Goal: Task Accomplishment & Management: Use online tool/utility

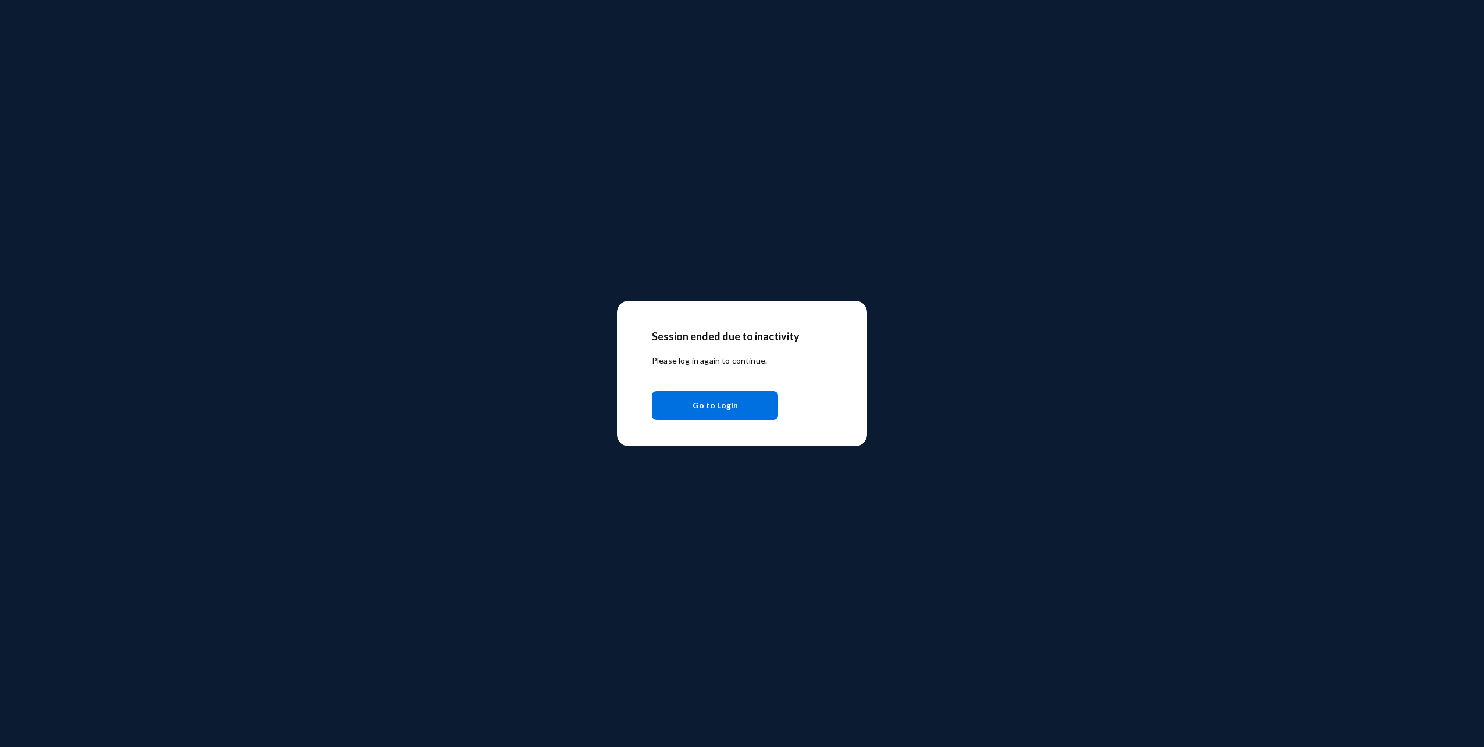
click at [706, 403] on span "Go to Login" at bounding box center [715, 405] width 45 height 21
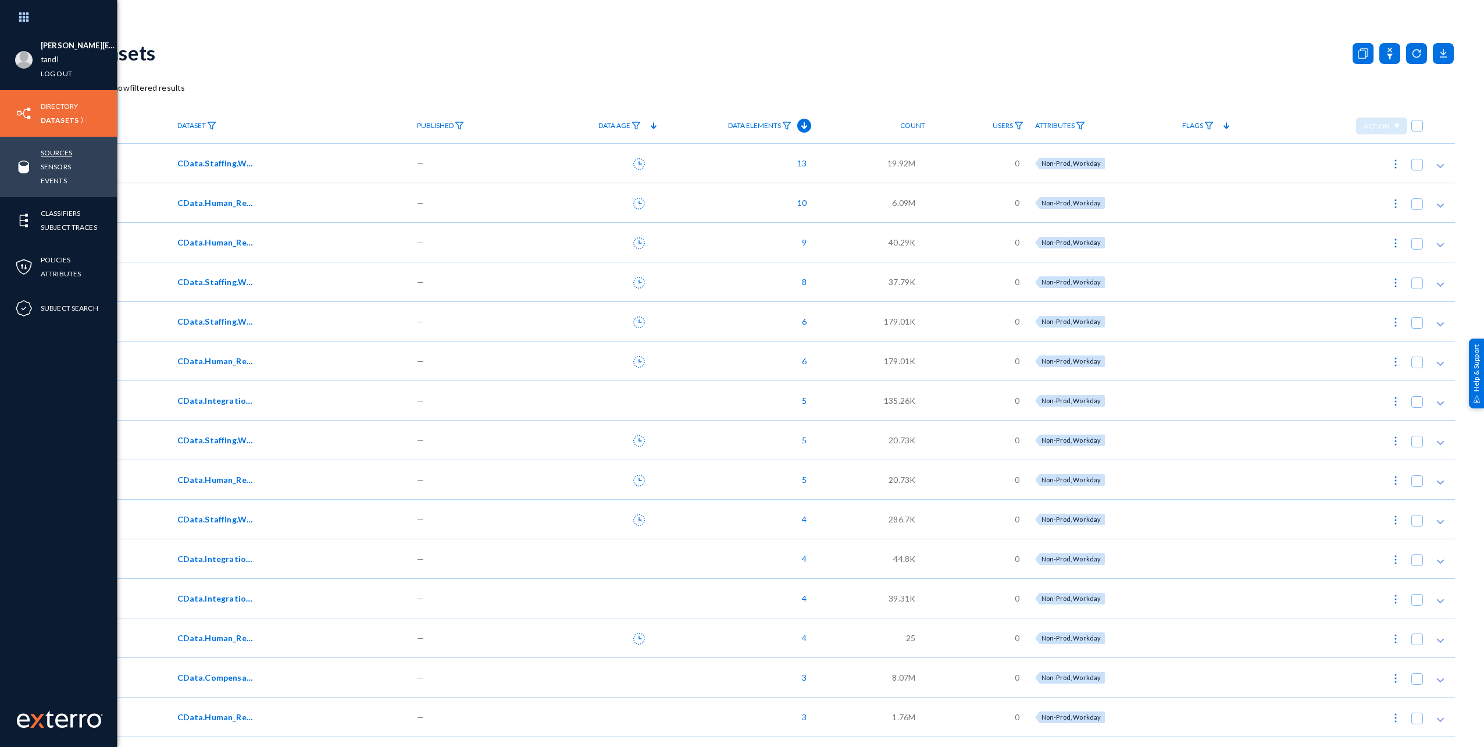
click at [57, 152] on link "Sources" at bounding box center [56, 152] width 31 height 13
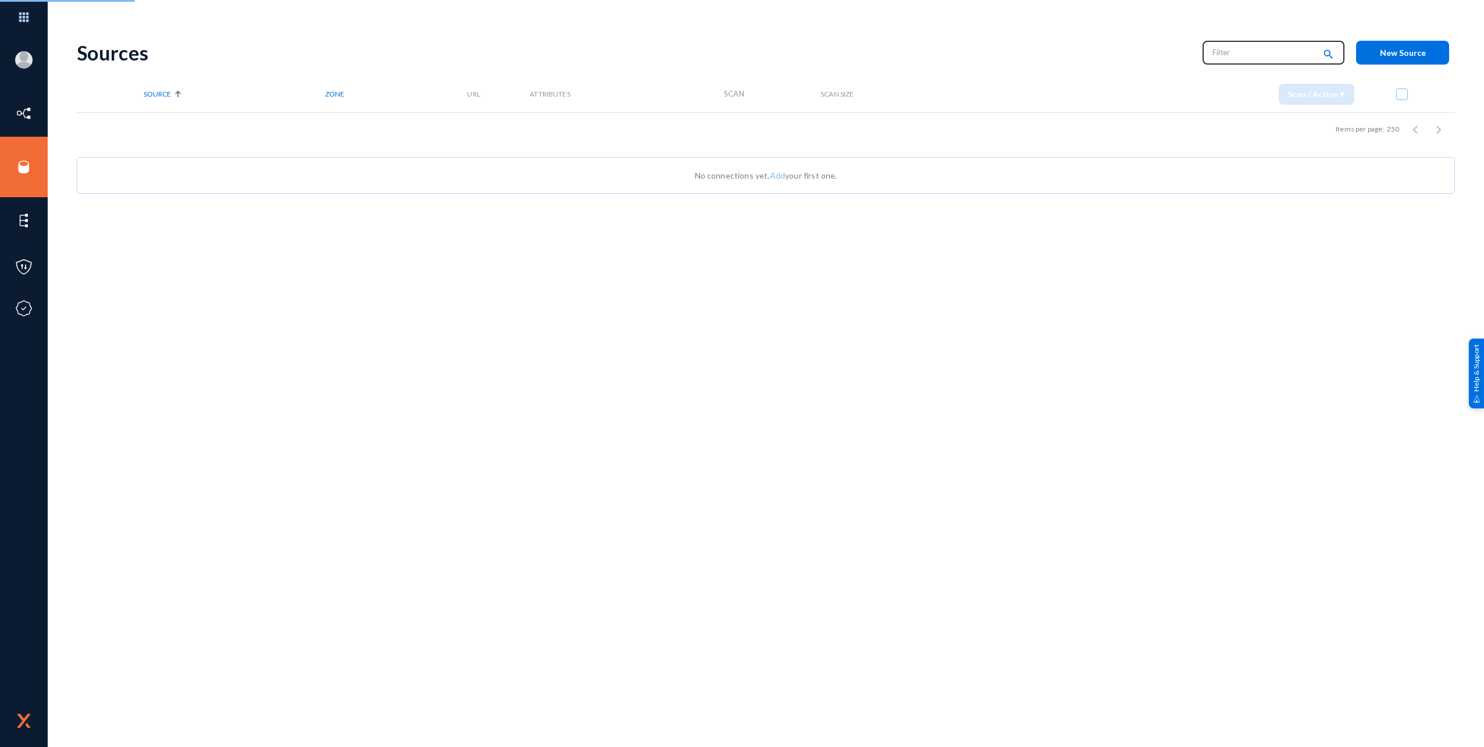
click at [1227, 50] on input "text" at bounding box center [1264, 52] width 102 height 17
type input "Running"
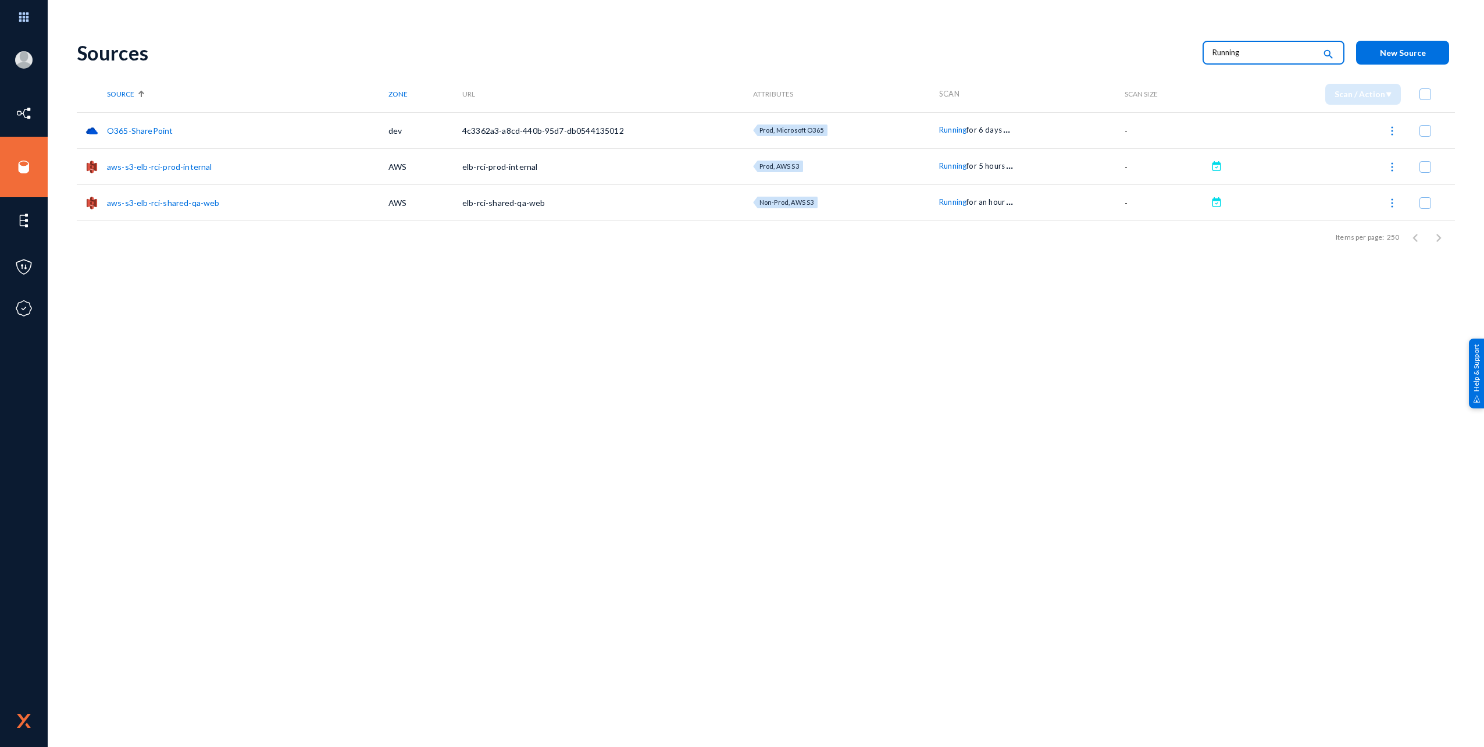
click at [495, 347] on div "Sources Running search New Source Source Zone URL Attributes Scan Scan Size Sca…" at bounding box center [766, 203] width 1379 height 349
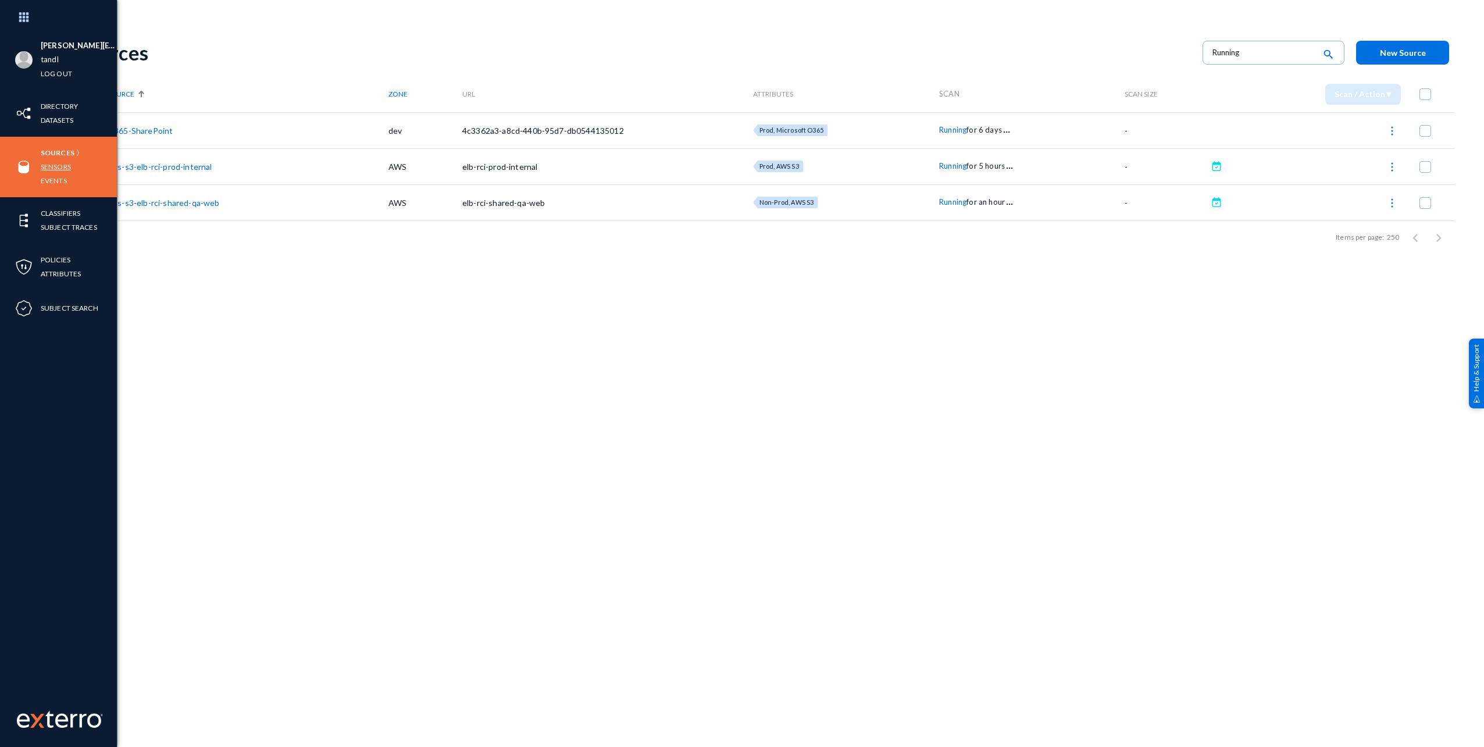
click at [60, 165] on link "Sensors" at bounding box center [56, 166] width 30 height 13
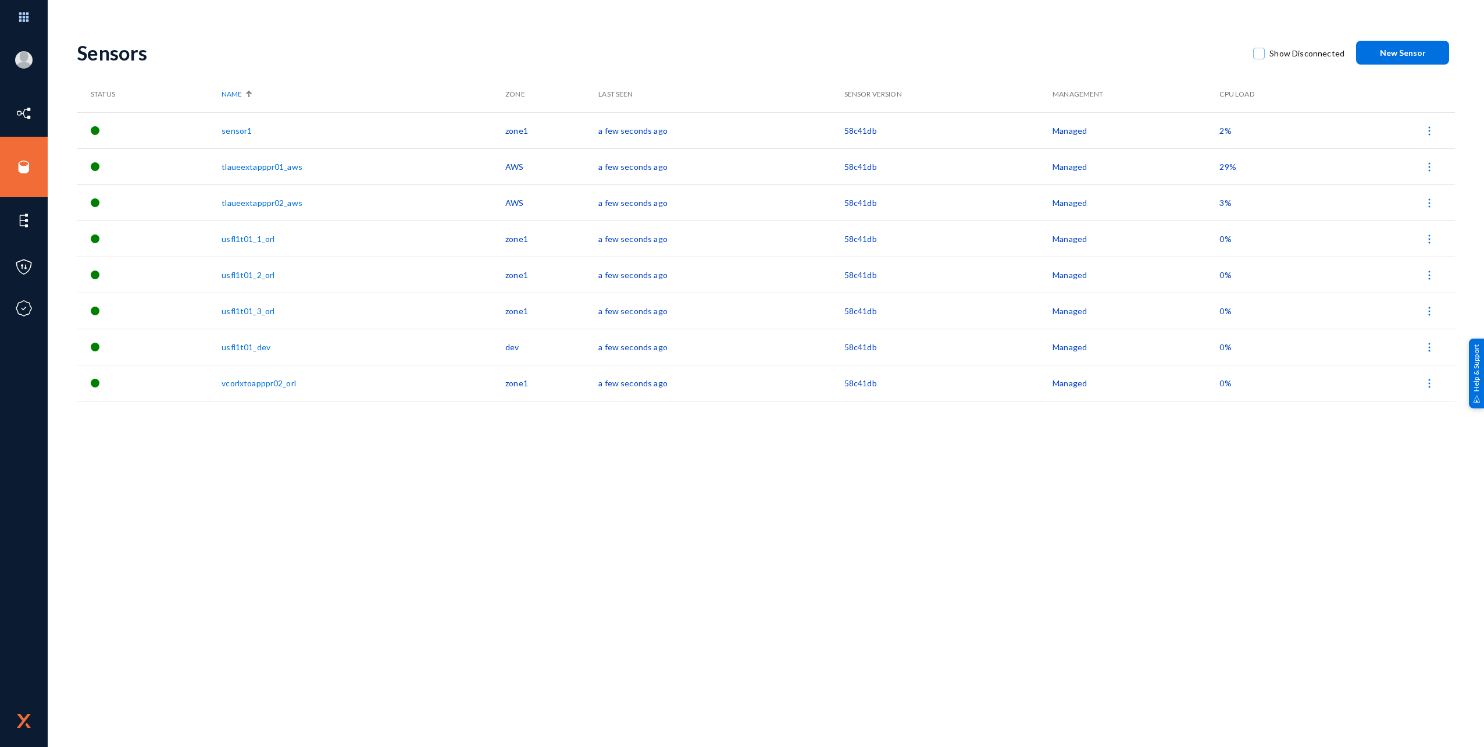
click at [483, 575] on div "Sensors Show Disconnected New Sensor Status Name Zone Last Seen Sensor Version …" at bounding box center [766, 388] width 1379 height 718
click at [718, 498] on div "Sensors Show Disconnected New Sensor Status Name Zone Last Seen Sensor Version …" at bounding box center [766, 388] width 1379 height 718
click at [646, 130] on td "a few seconds ago" at bounding box center [721, 130] width 245 height 36
click at [1224, 130] on span "2%" at bounding box center [1226, 131] width 12 height 10
click at [1160, 579] on div at bounding box center [742, 373] width 1484 height 747
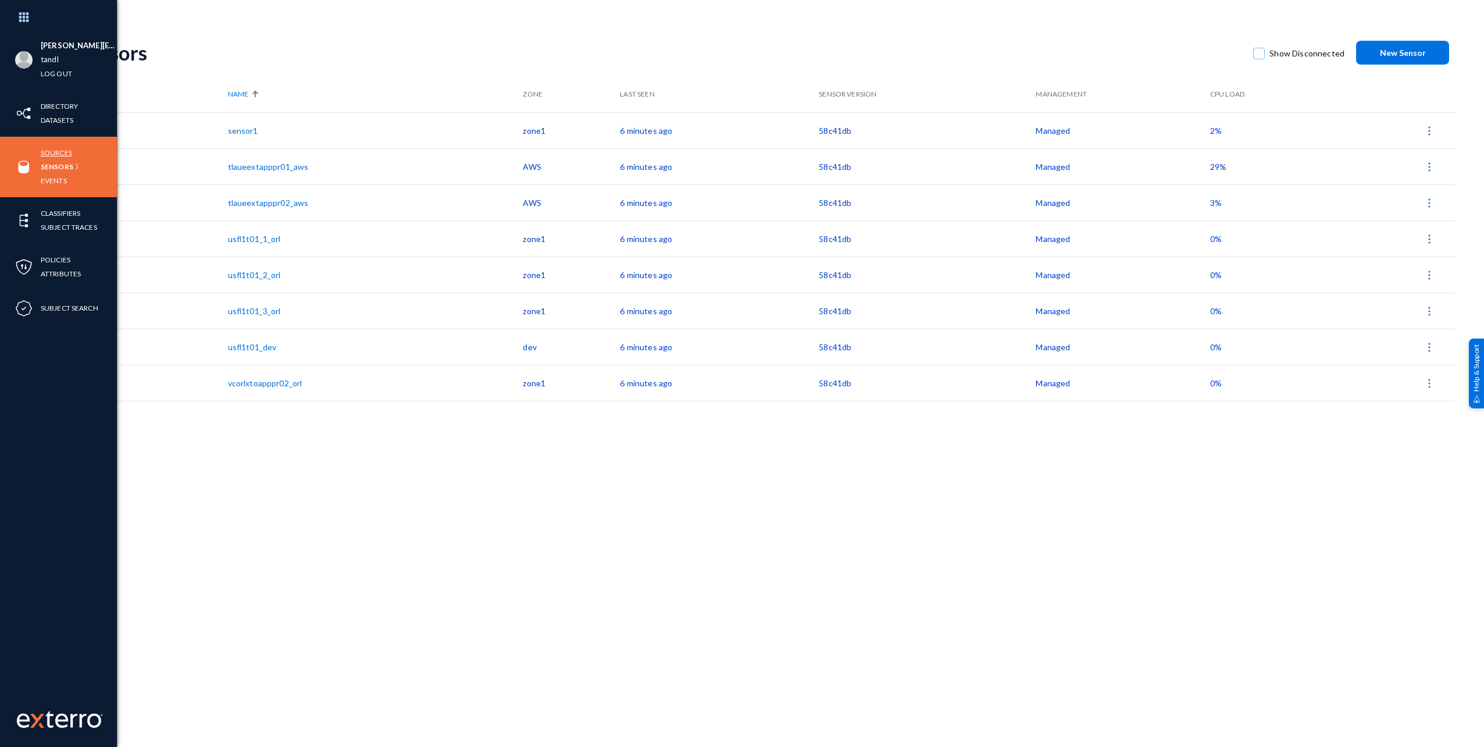
click at [66, 149] on link "Sources" at bounding box center [56, 152] width 31 height 13
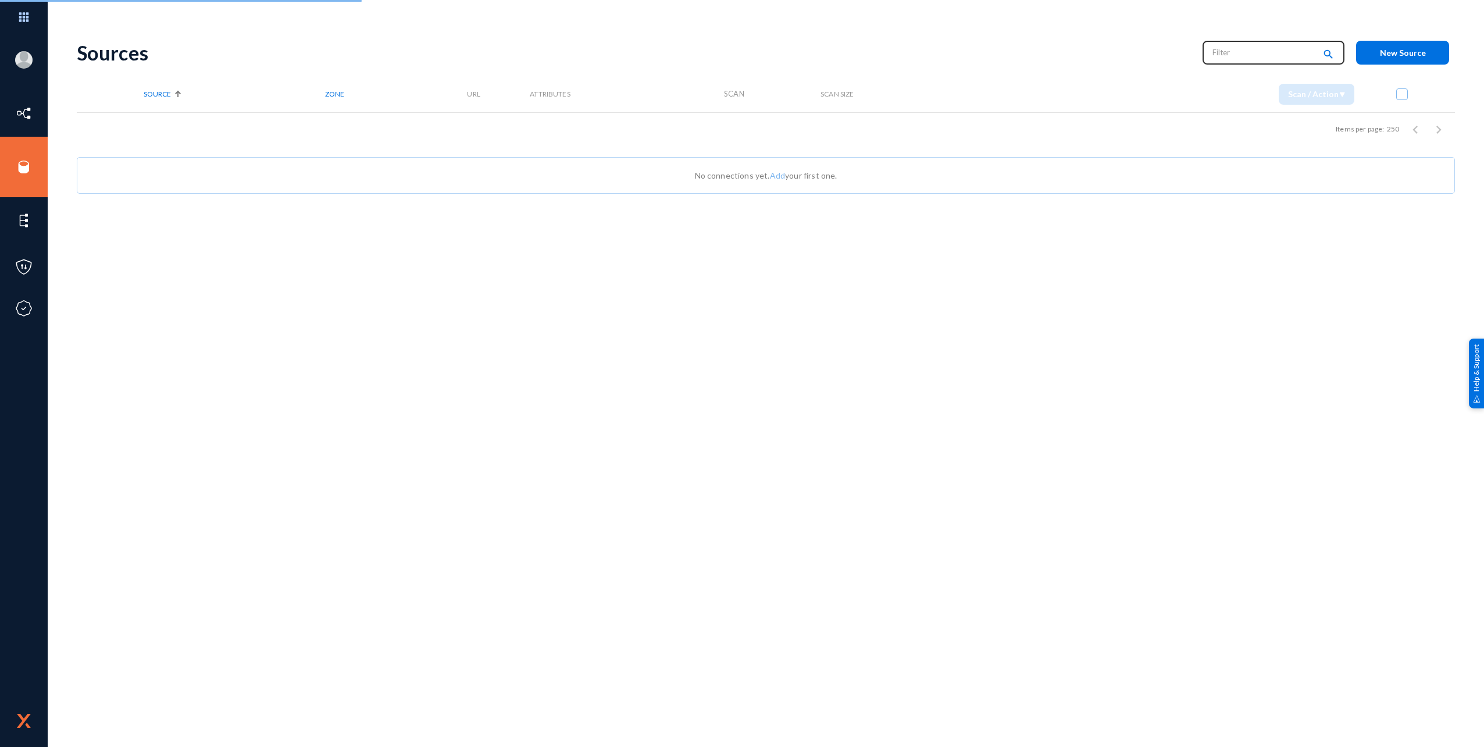
click at [1253, 44] on input "text" at bounding box center [1264, 52] width 102 height 17
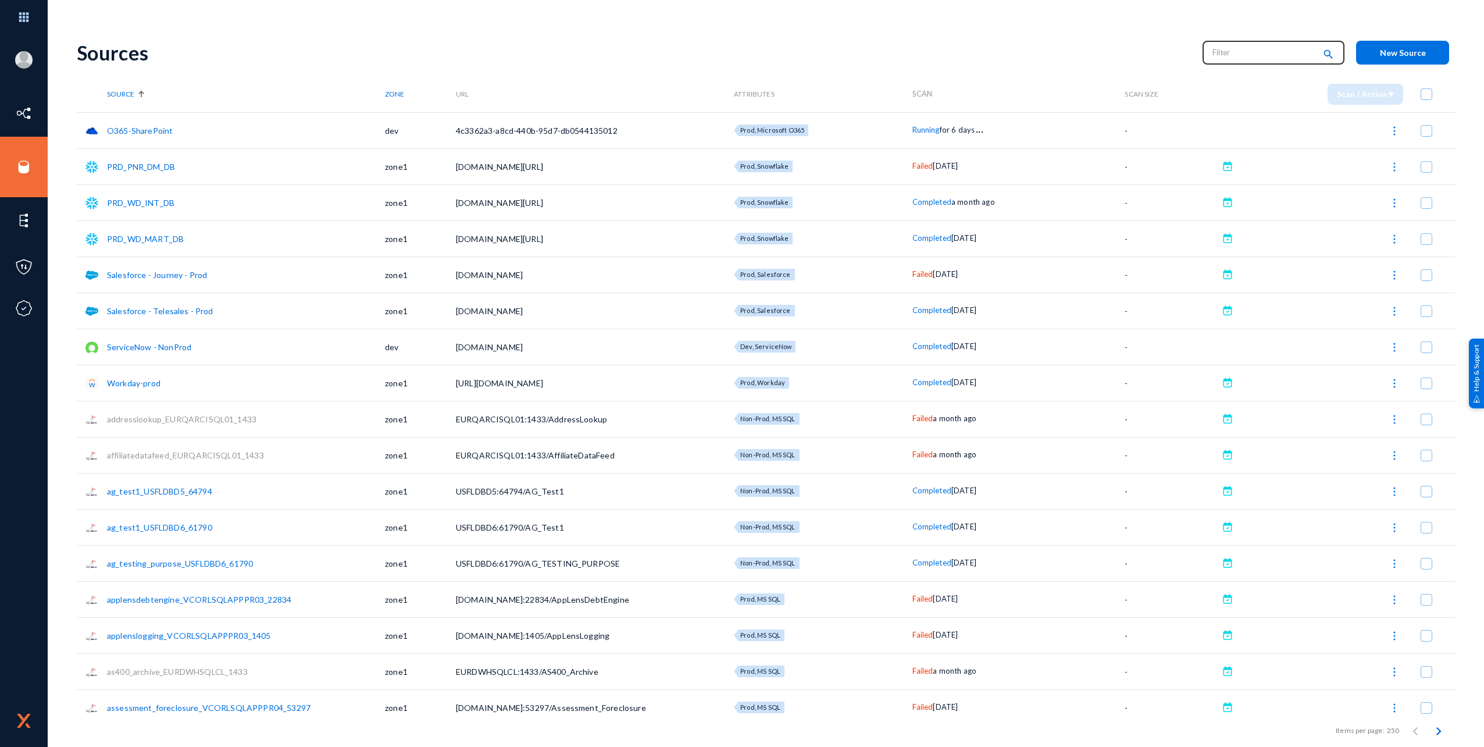
drag, startPoint x: 1217, startPoint y: 55, endPoint x: 1209, endPoint y: 51, distance: 9.1
click at [1217, 55] on input "text" at bounding box center [1264, 52] width 102 height 17
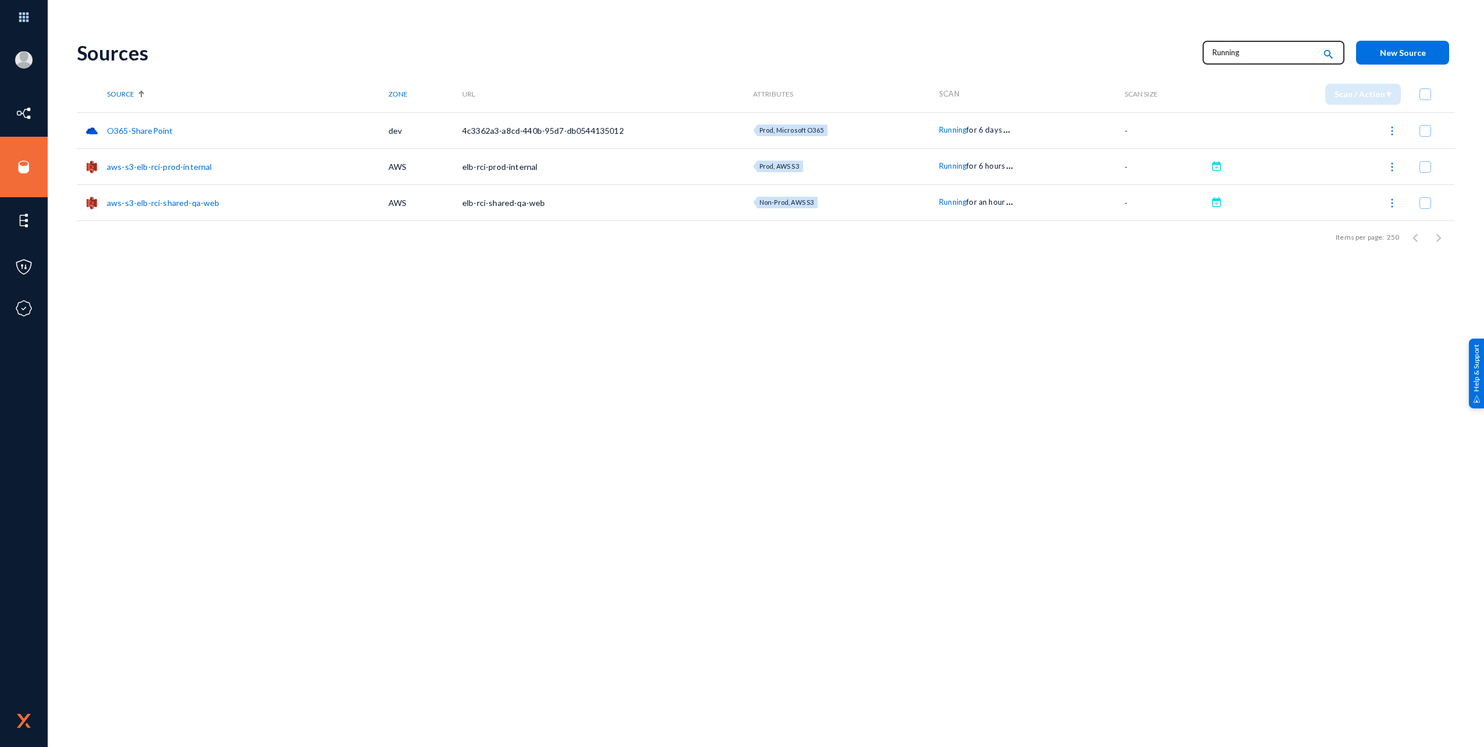
click at [1232, 57] on input "Running" at bounding box center [1264, 52] width 102 height 17
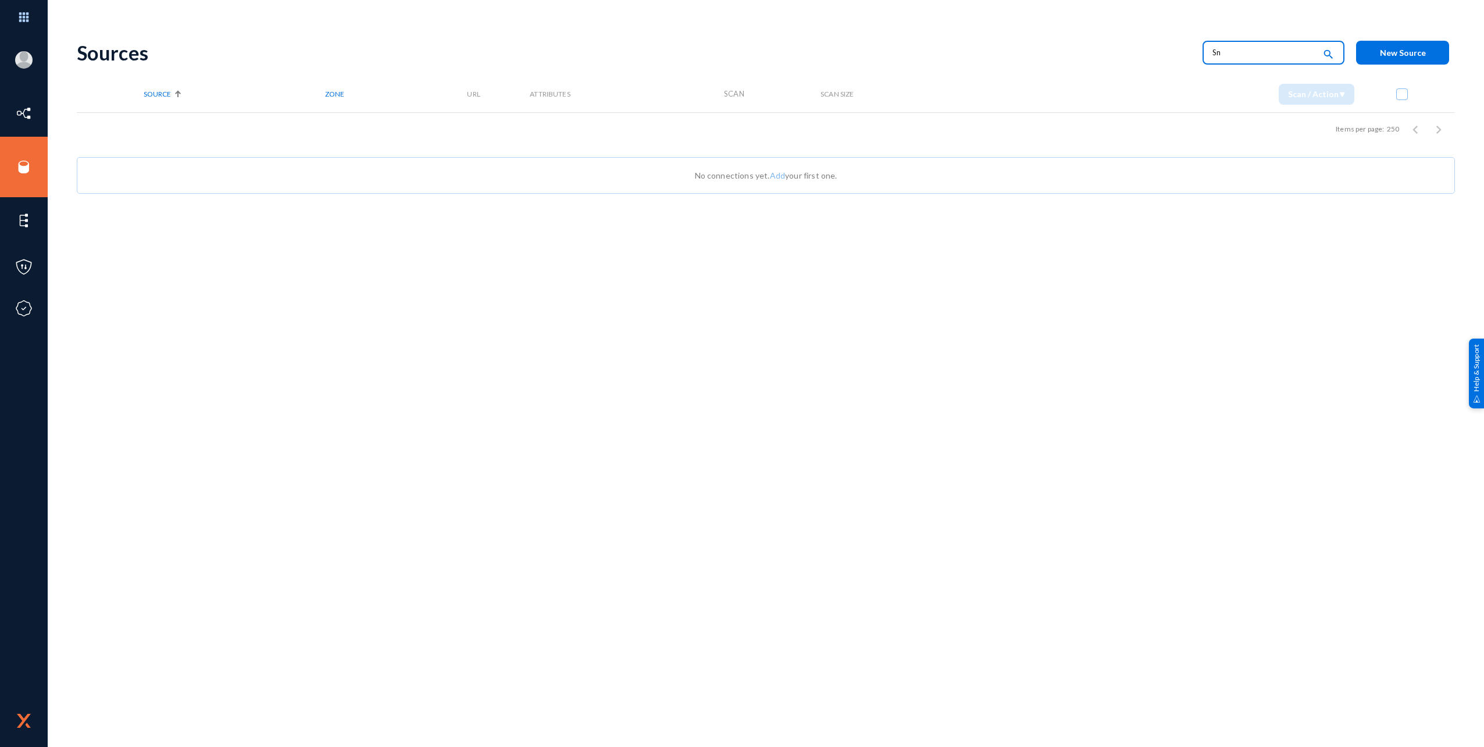
type input "S"
click at [54, 162] on link "Sensors" at bounding box center [56, 166] width 30 height 13
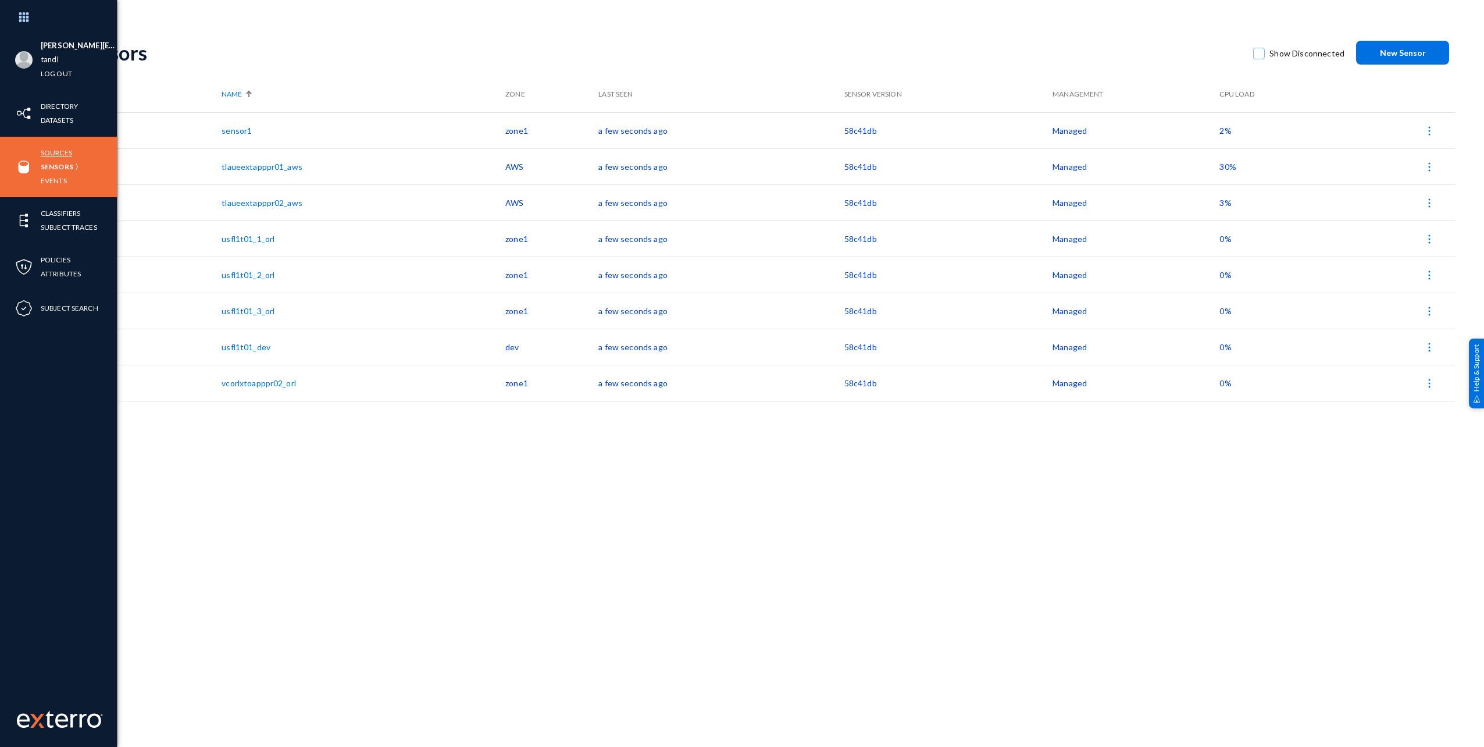
click at [56, 154] on link "Sources" at bounding box center [56, 152] width 31 height 13
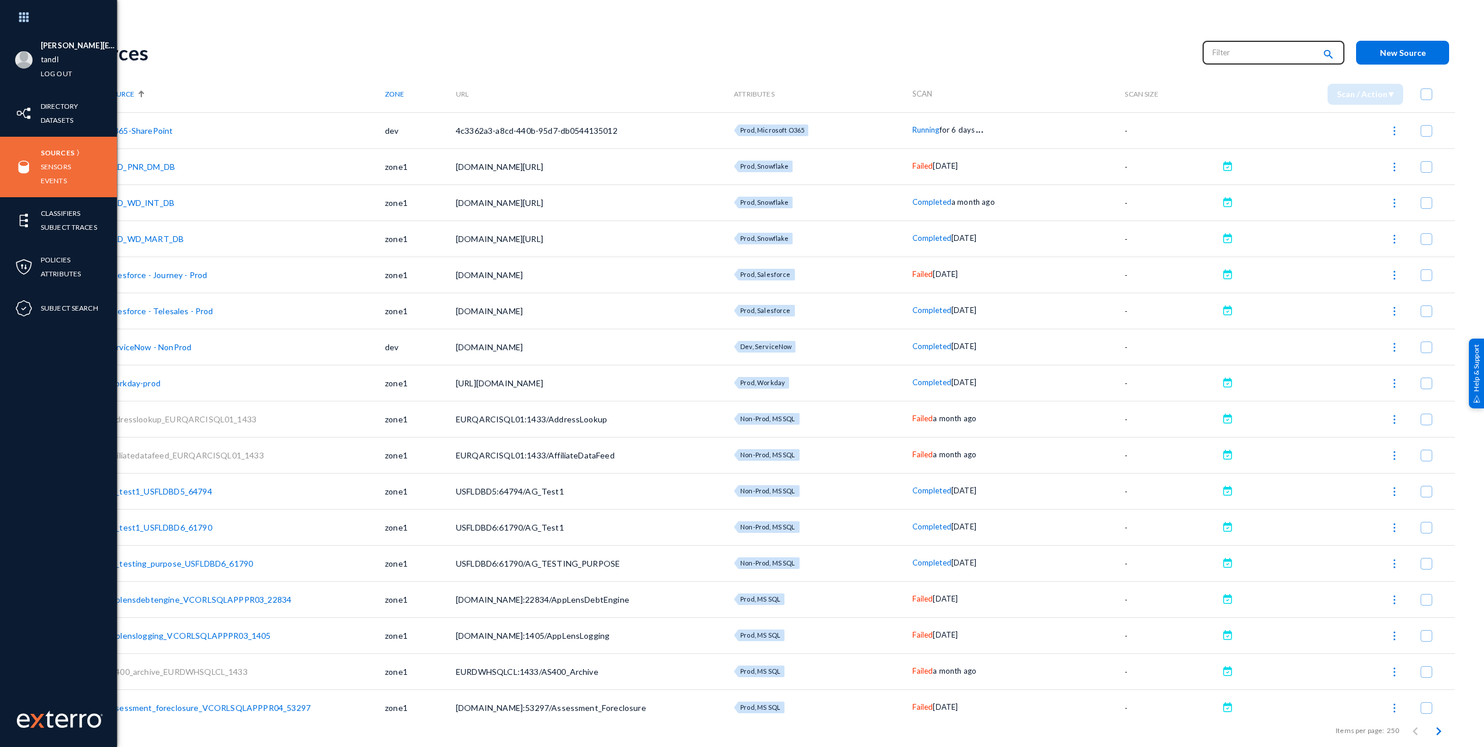
drag, startPoint x: 1246, startPoint y: 49, endPoint x: 1228, endPoint y: 53, distance: 18.5
click at [1246, 49] on input "text" at bounding box center [1264, 52] width 102 height 17
click at [921, 90] on span "Scan" at bounding box center [923, 93] width 20 height 9
click at [885, 60] on div "Sources" at bounding box center [634, 53] width 1114 height 24
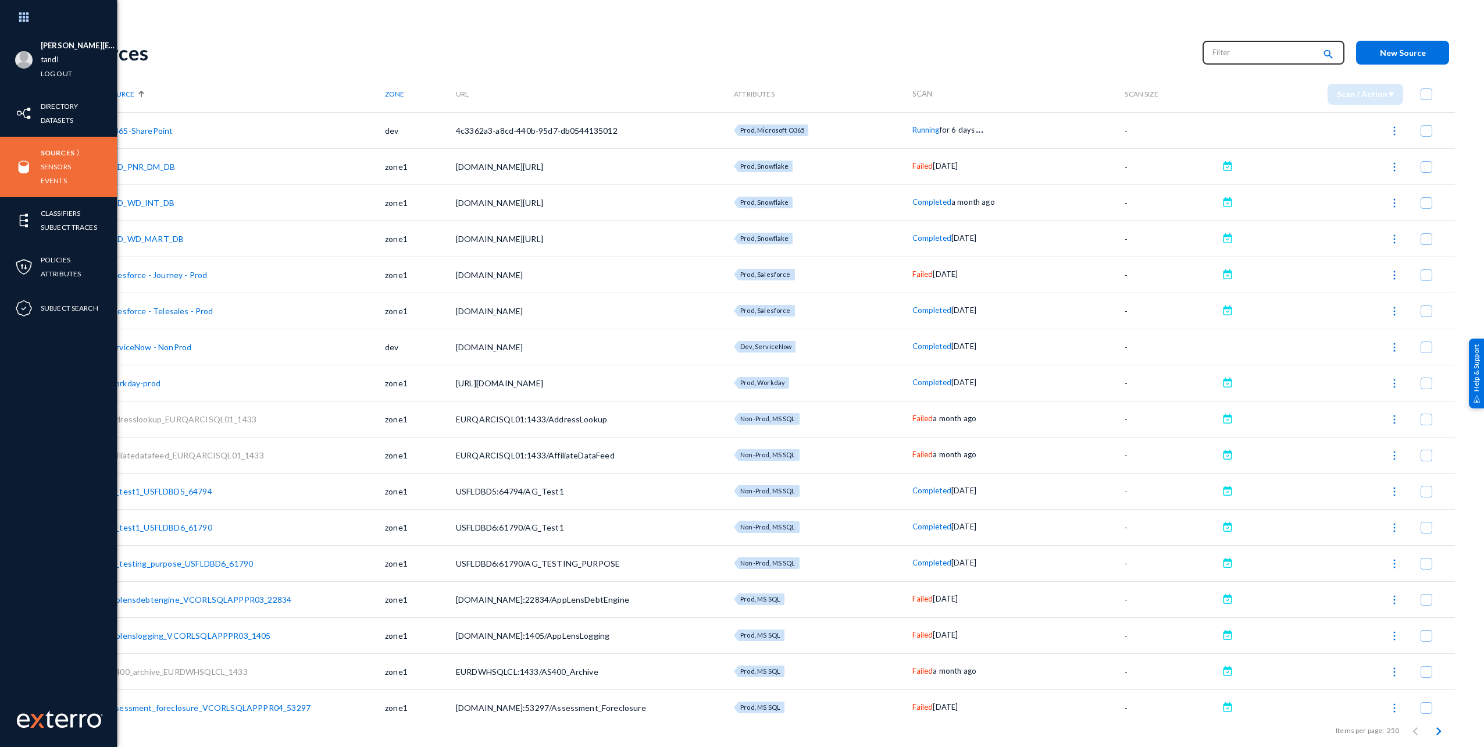
click at [1226, 46] on input "text" at bounding box center [1264, 52] width 102 height 17
type input "Failed"
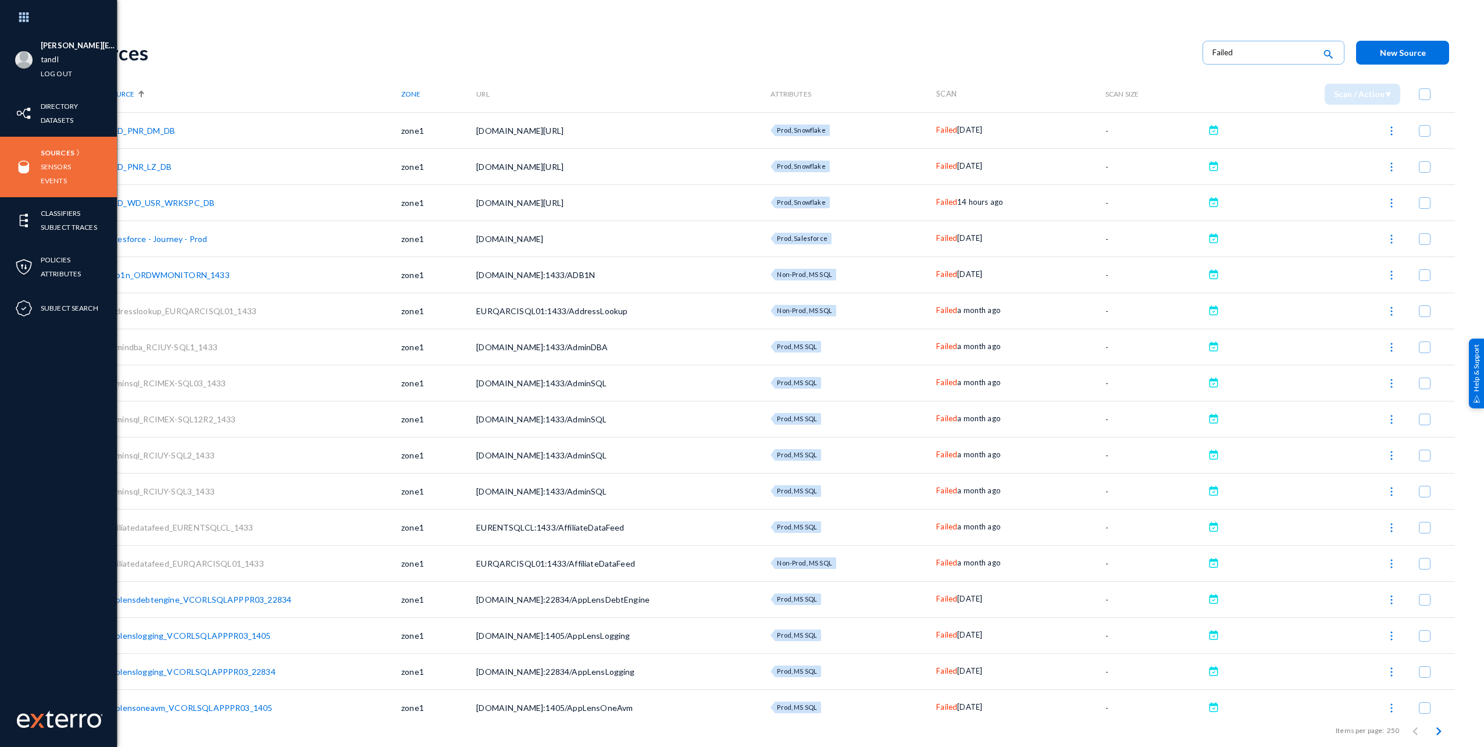
click at [942, 130] on span "Failed" at bounding box center [946, 129] width 21 height 9
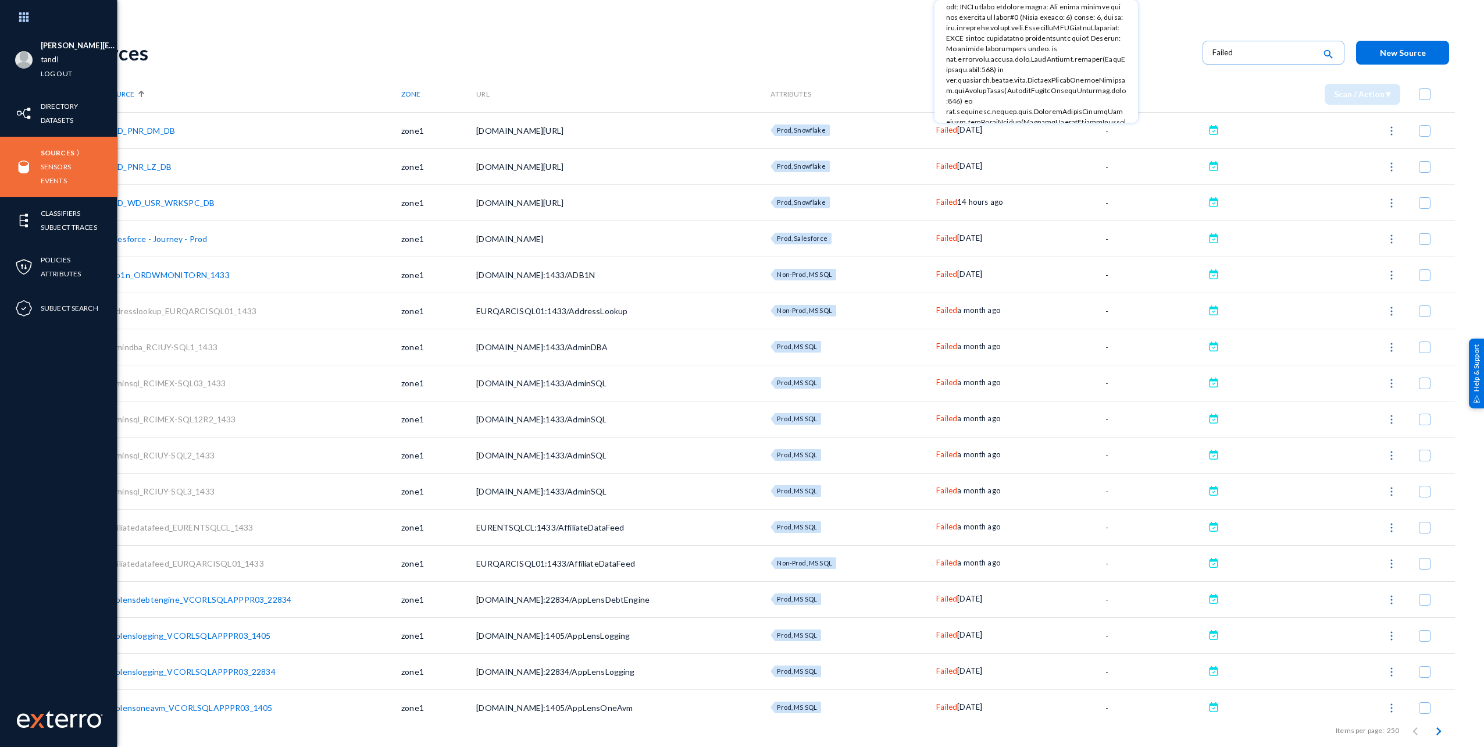
scroll to position [58, 0]
click at [856, 72] on div at bounding box center [742, 373] width 1484 height 747
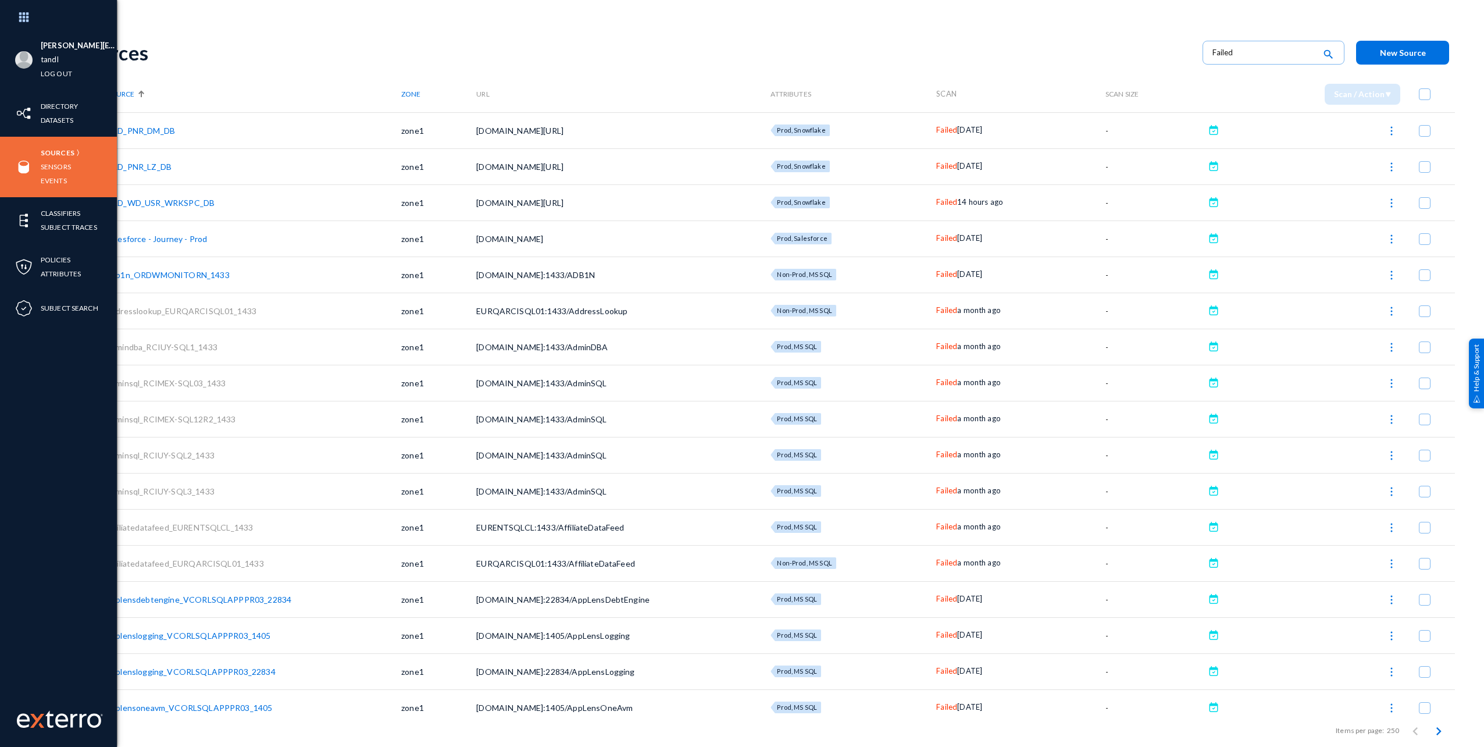
click at [949, 199] on span "Failed" at bounding box center [946, 201] width 21 height 9
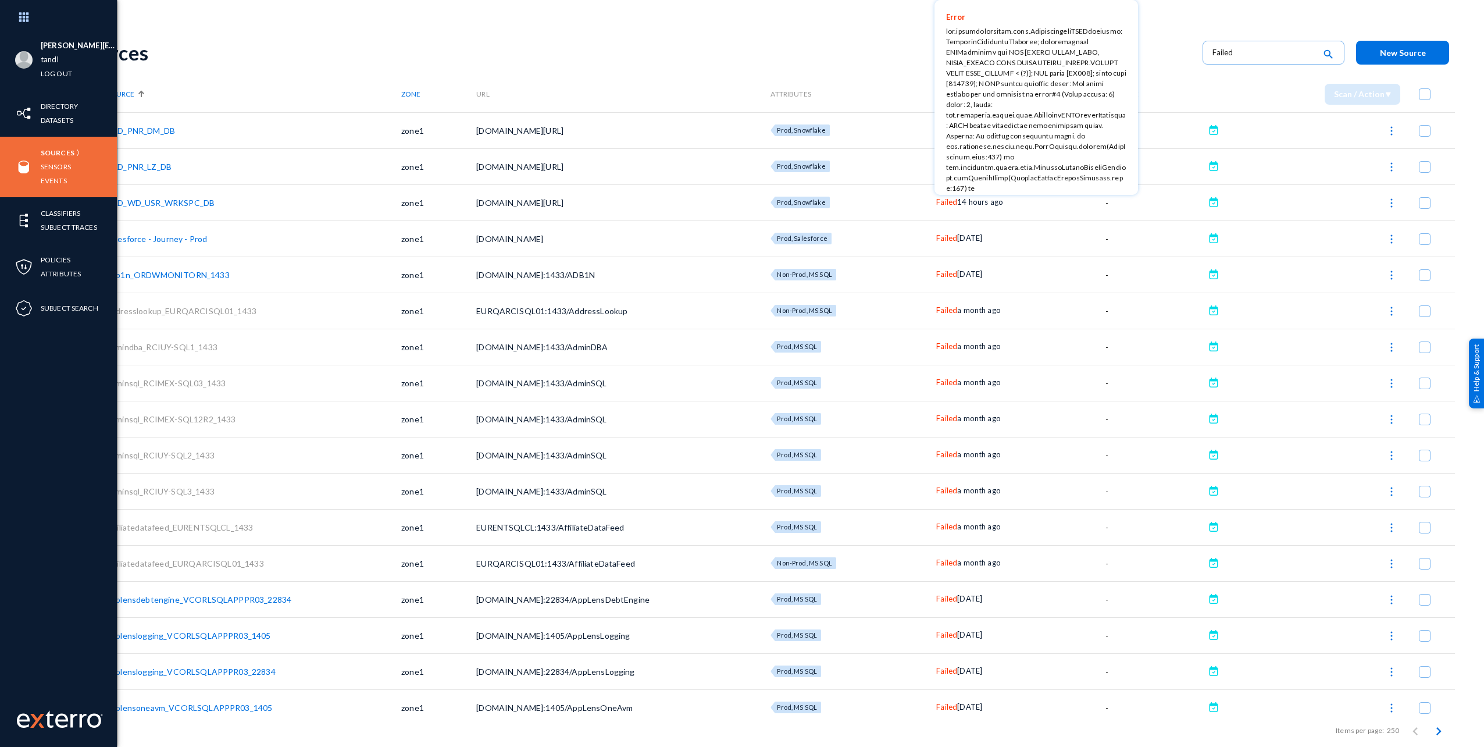
click at [848, 48] on div at bounding box center [742, 373] width 1484 height 747
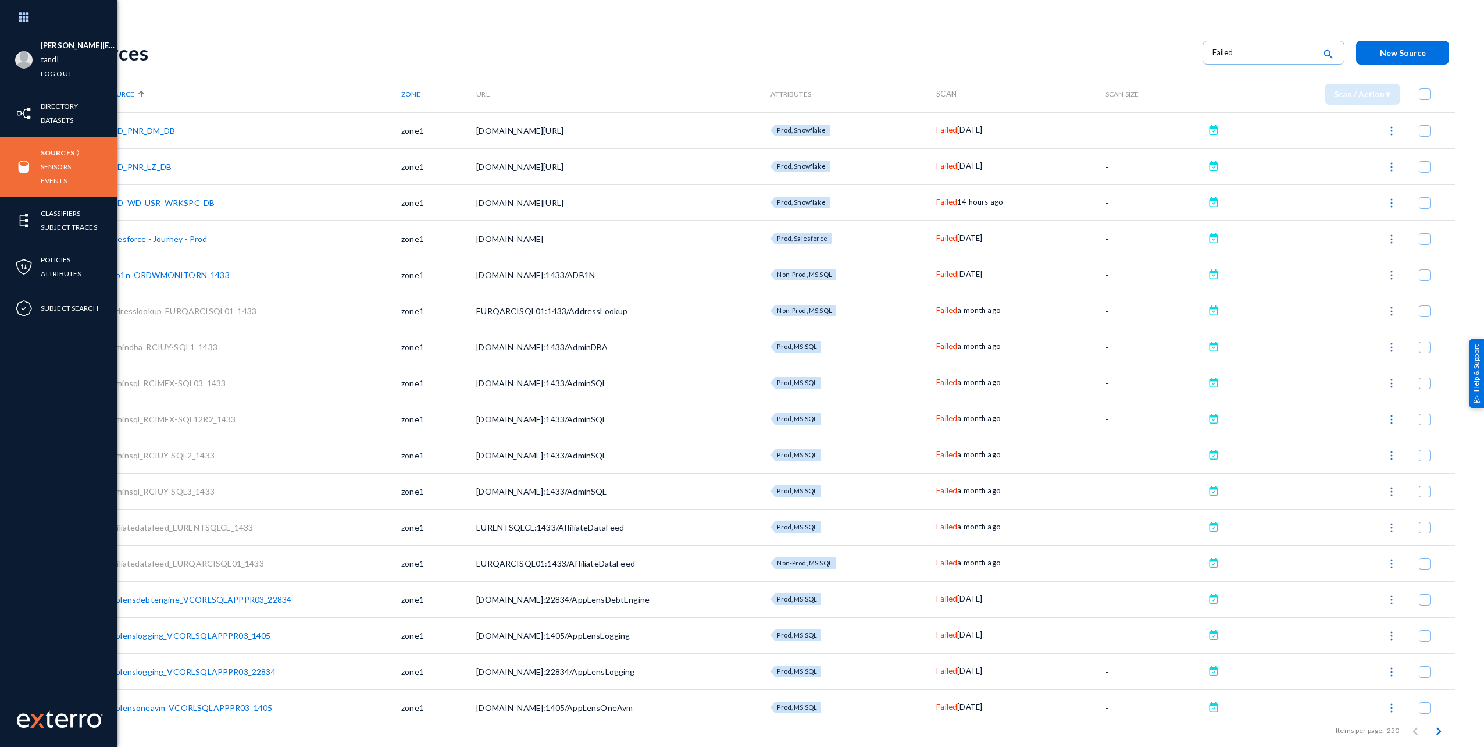
click at [1386, 129] on img at bounding box center [1392, 131] width 12 height 12
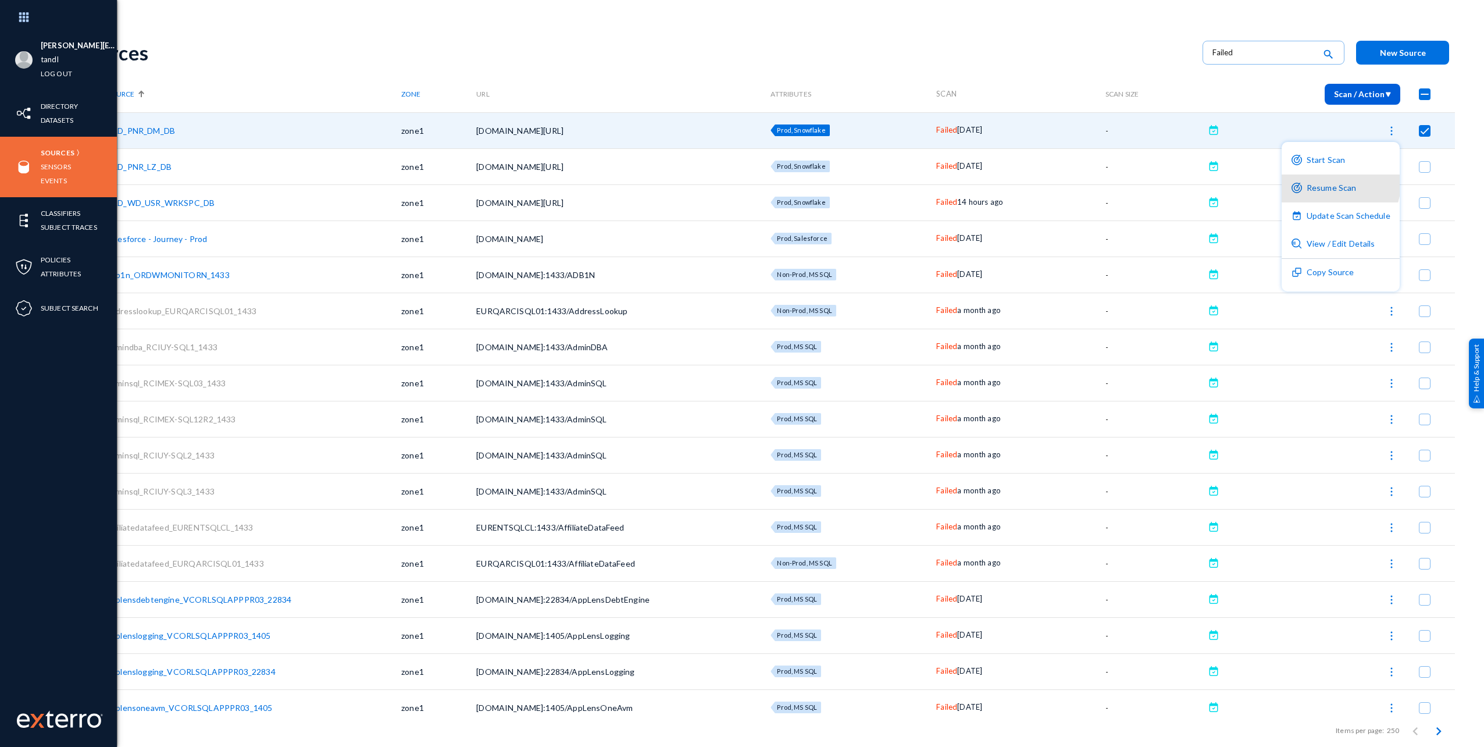
click at [1326, 181] on button "Resume Scan" at bounding box center [1341, 188] width 118 height 28
checkbox input "false"
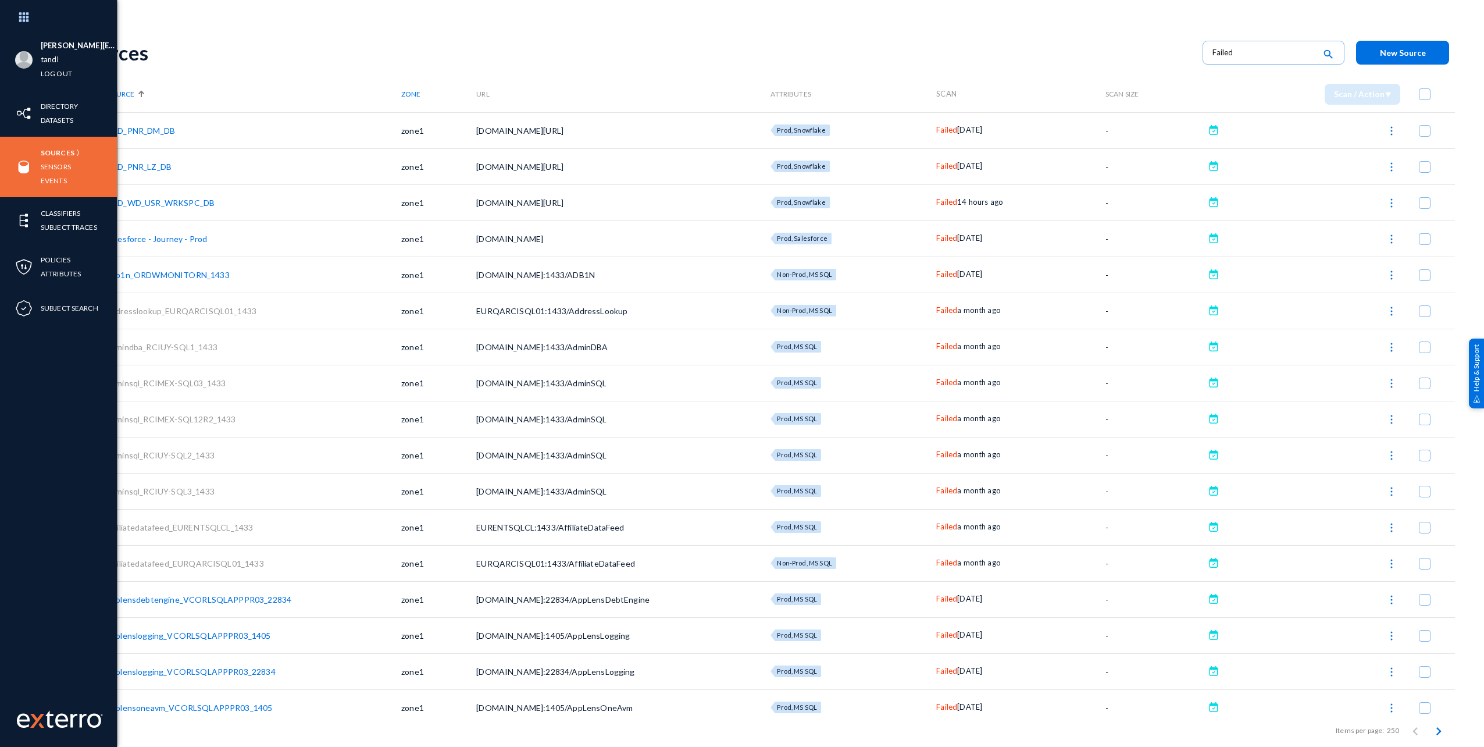
click at [942, 133] on span "Failed" at bounding box center [946, 129] width 21 height 9
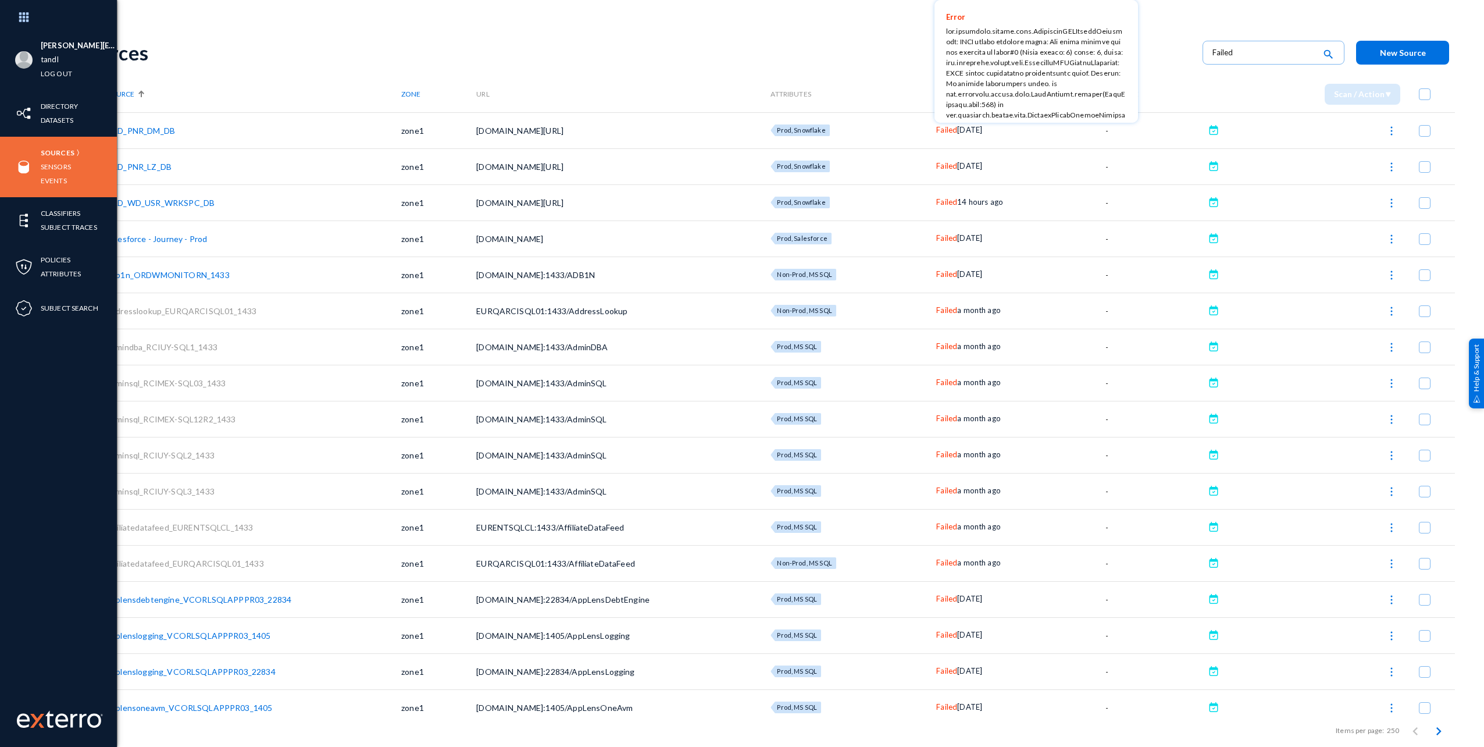
click at [834, 65] on div at bounding box center [742, 373] width 1484 height 747
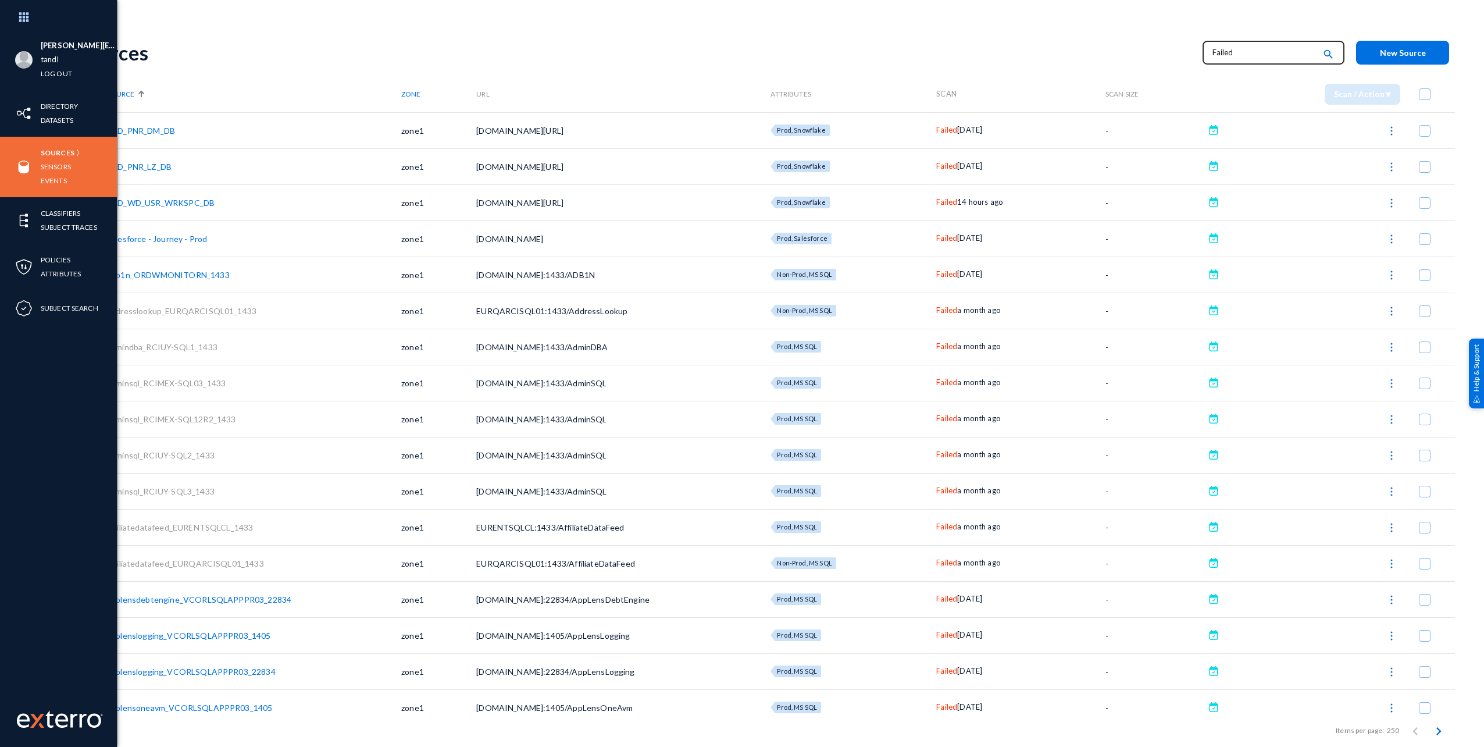
click at [1219, 57] on input "Failed" at bounding box center [1264, 52] width 102 height 17
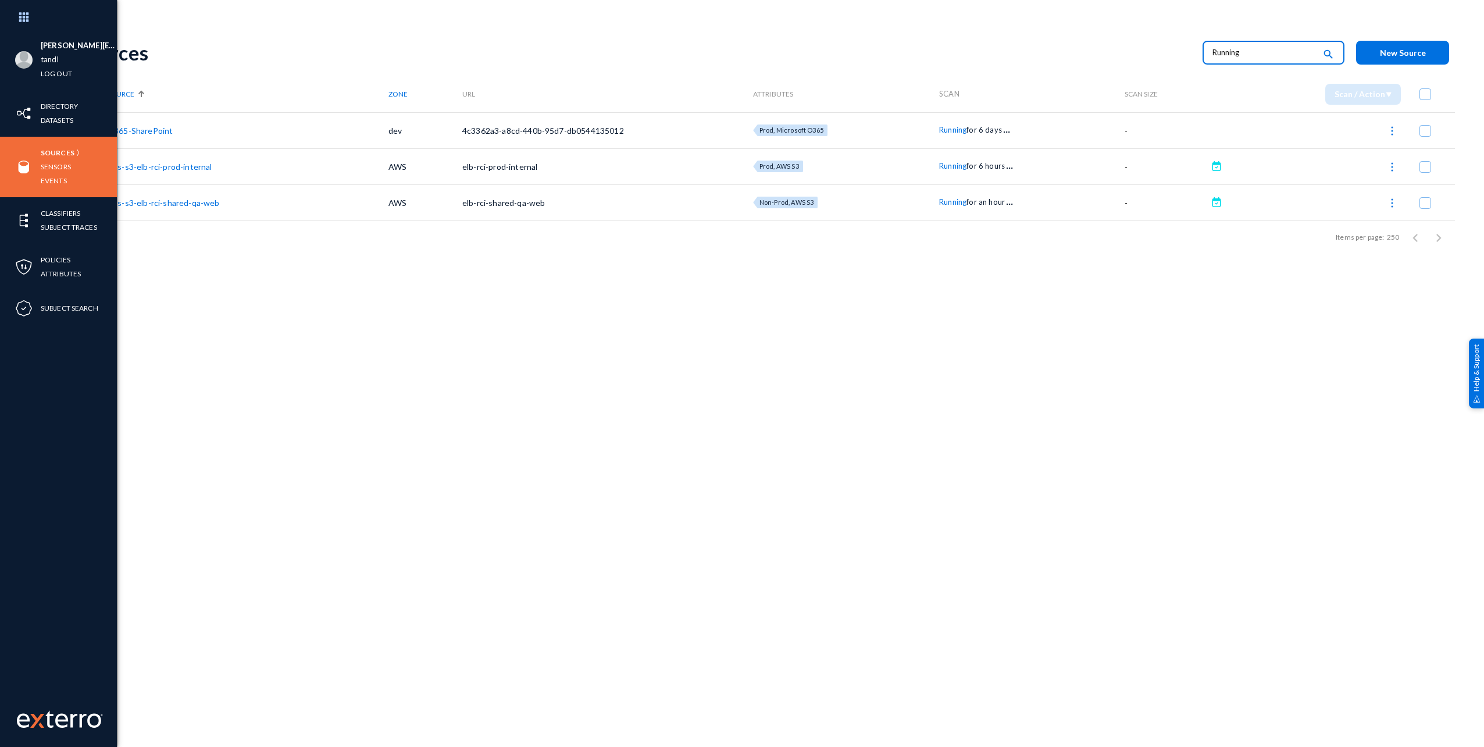
click at [1219, 57] on input "Running" at bounding box center [1264, 52] width 102 height 17
type input "Failed"
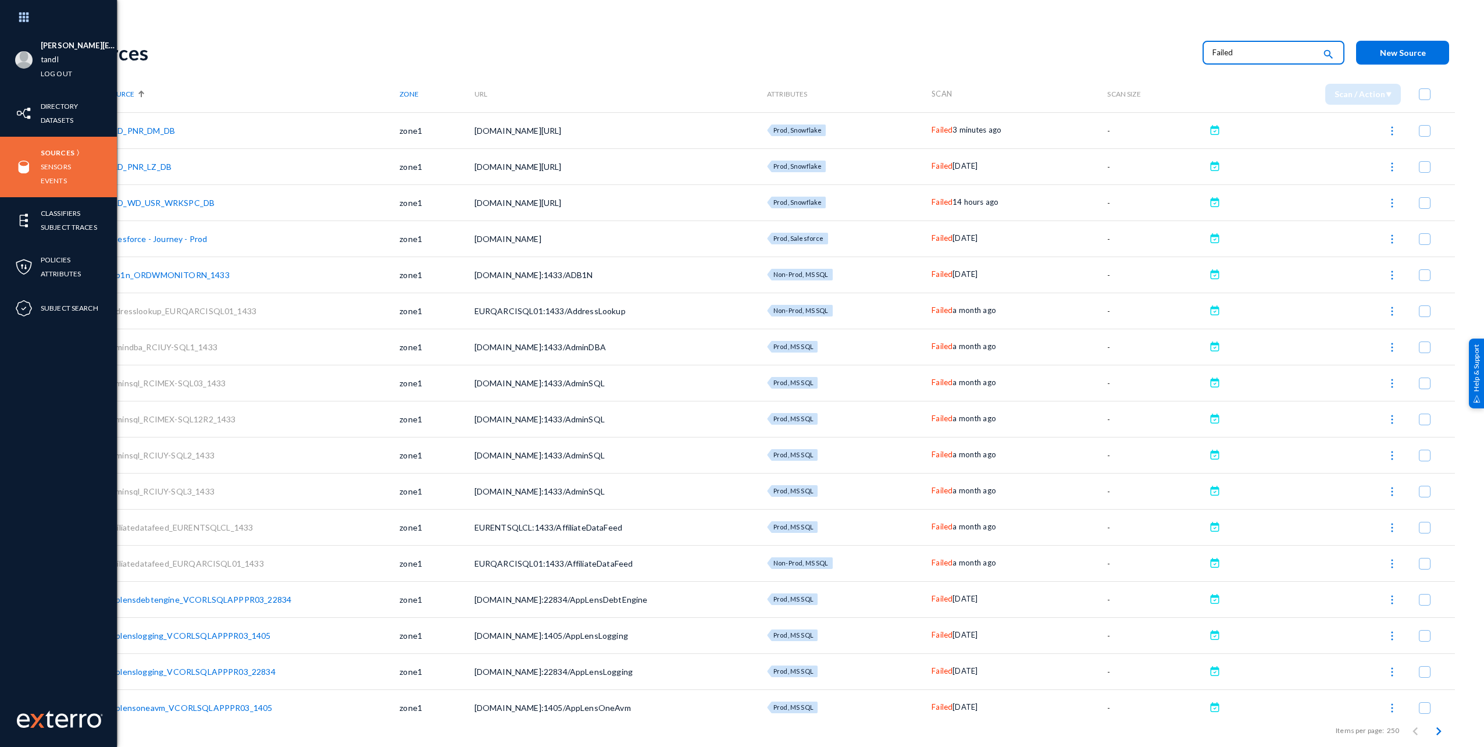
click at [939, 127] on span "Failed" at bounding box center [942, 129] width 21 height 9
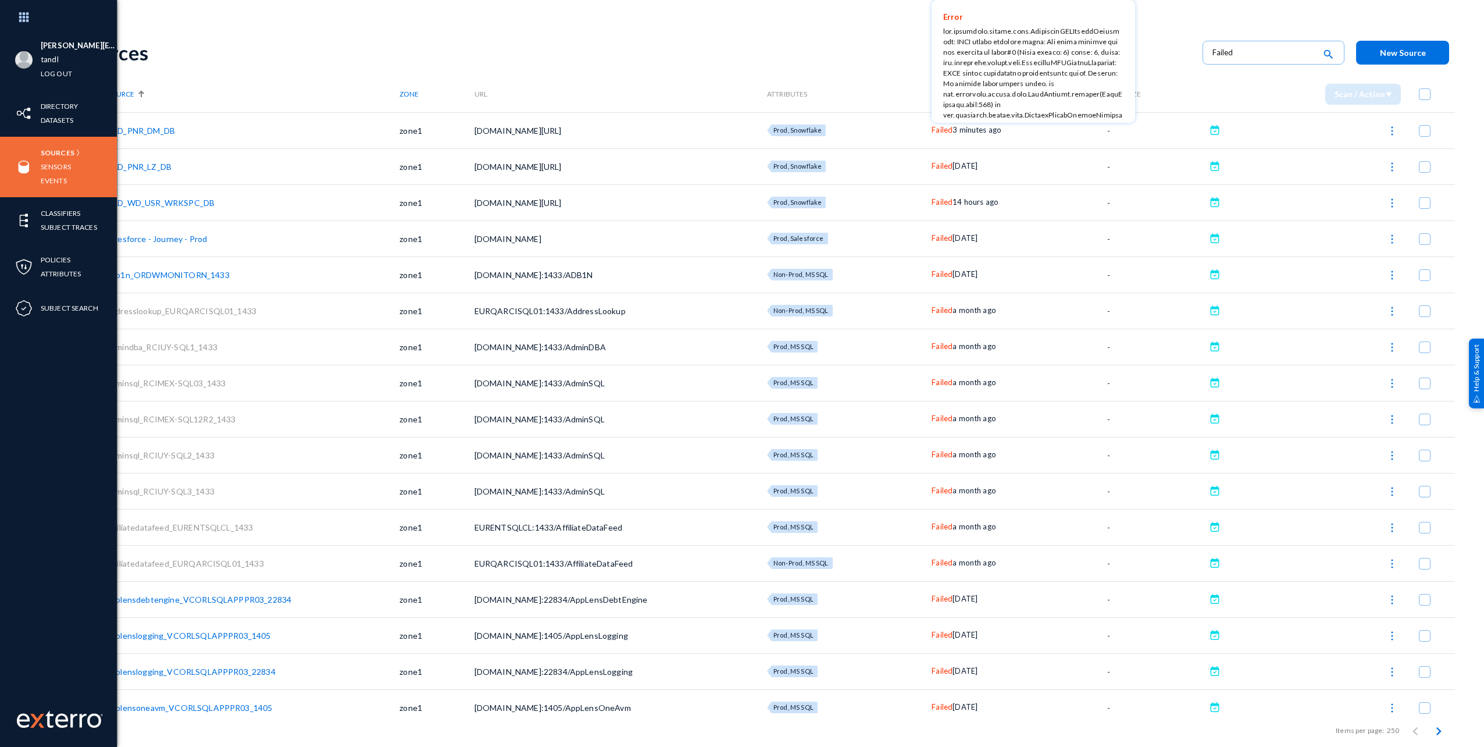
click at [1376, 132] on div at bounding box center [742, 373] width 1484 height 747
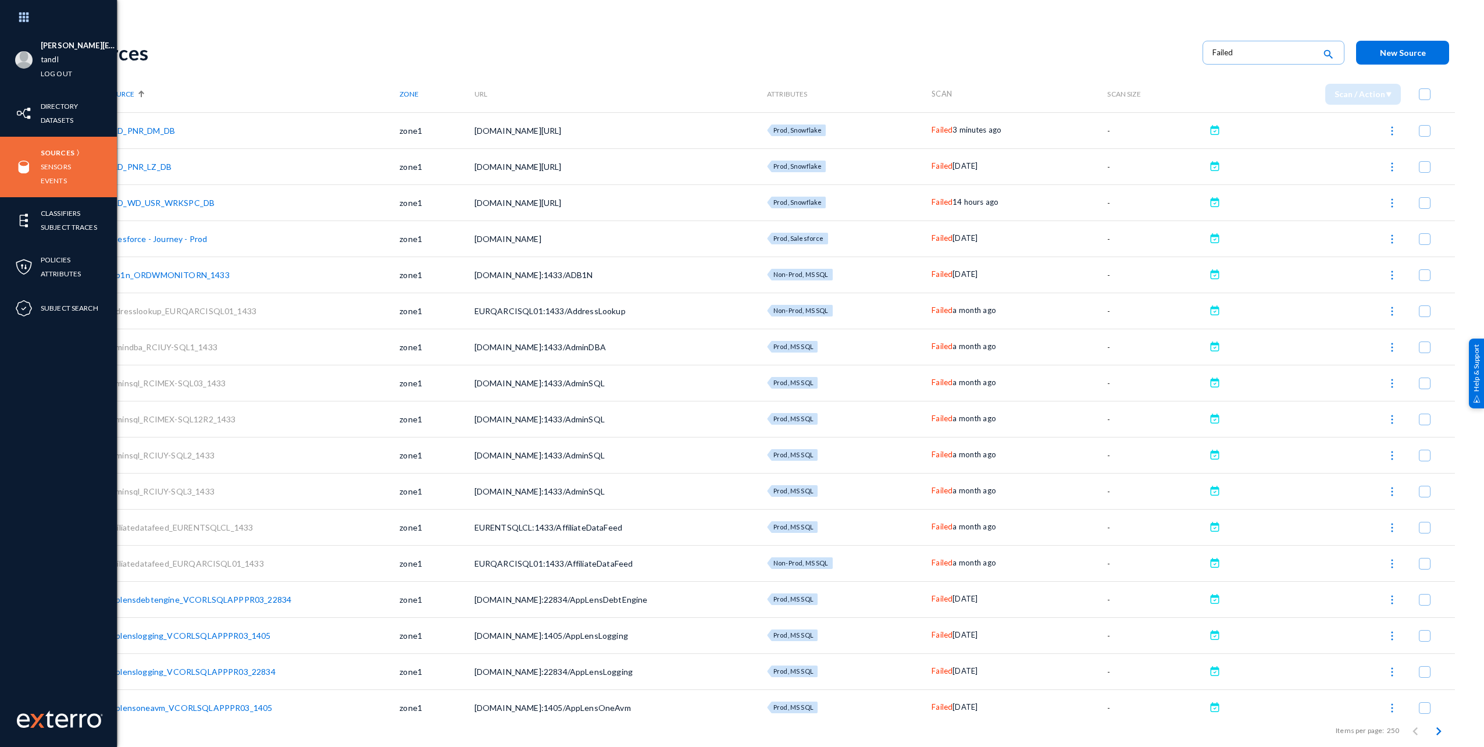
click at [1388, 130] on img at bounding box center [1393, 131] width 12 height 12
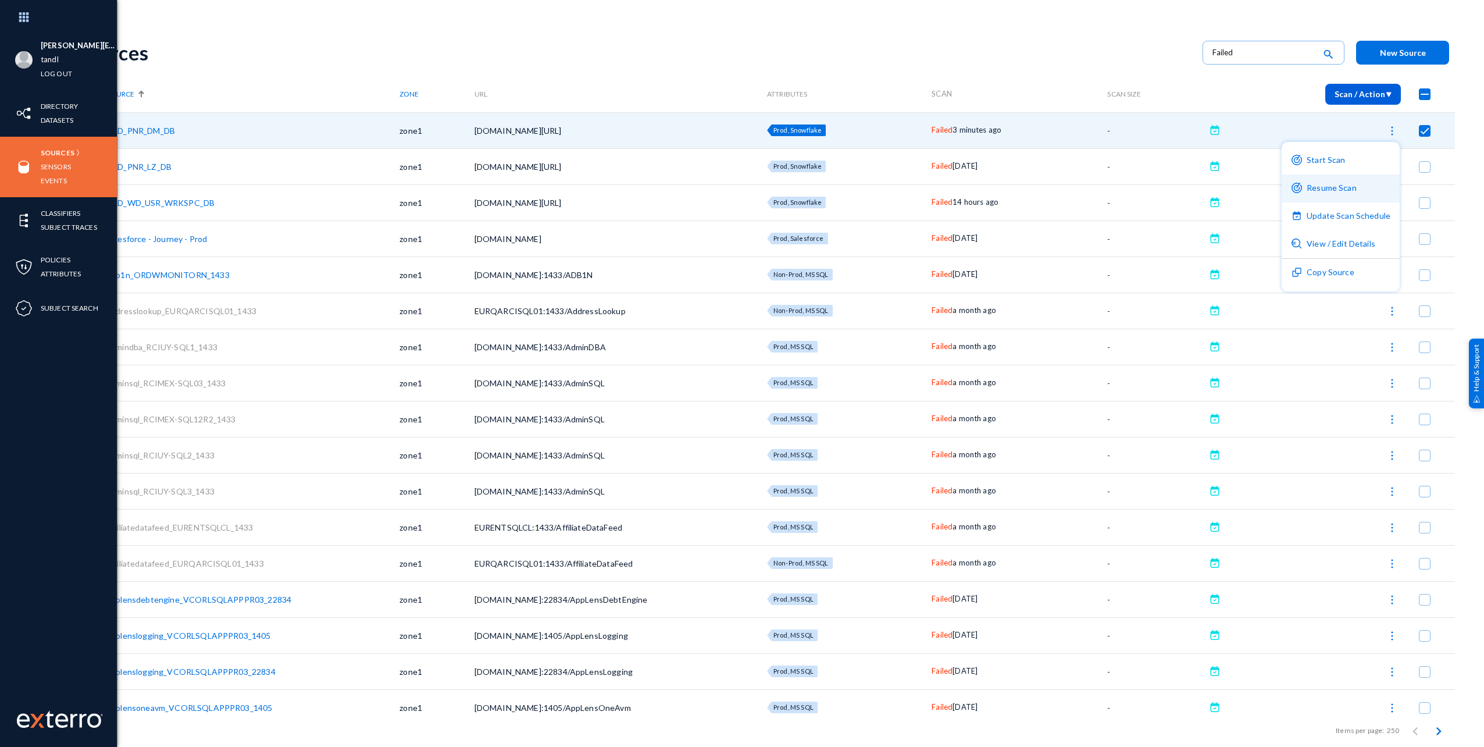
click at [1361, 183] on button "Resume Scan" at bounding box center [1341, 188] width 118 height 28
checkbox input "false"
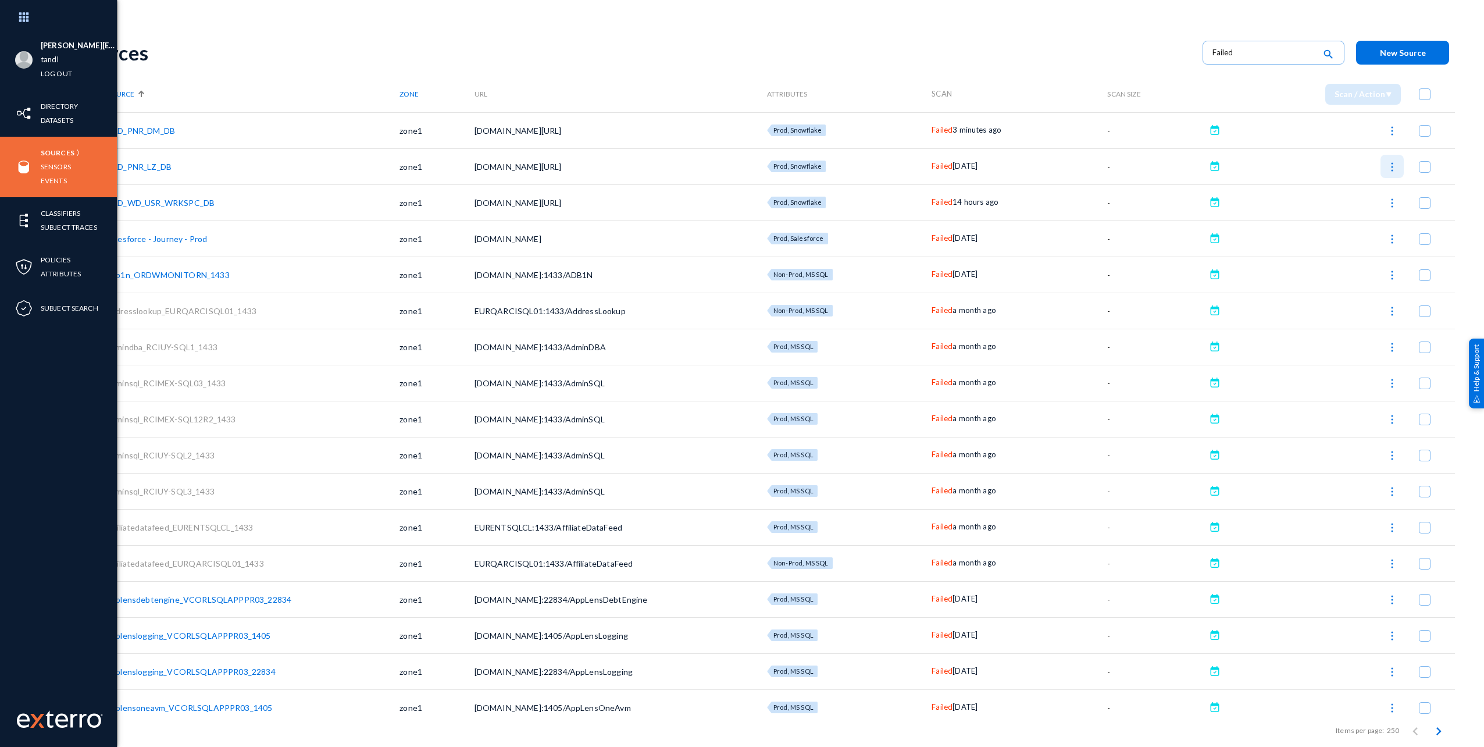
click at [1387, 164] on img at bounding box center [1393, 167] width 12 height 12
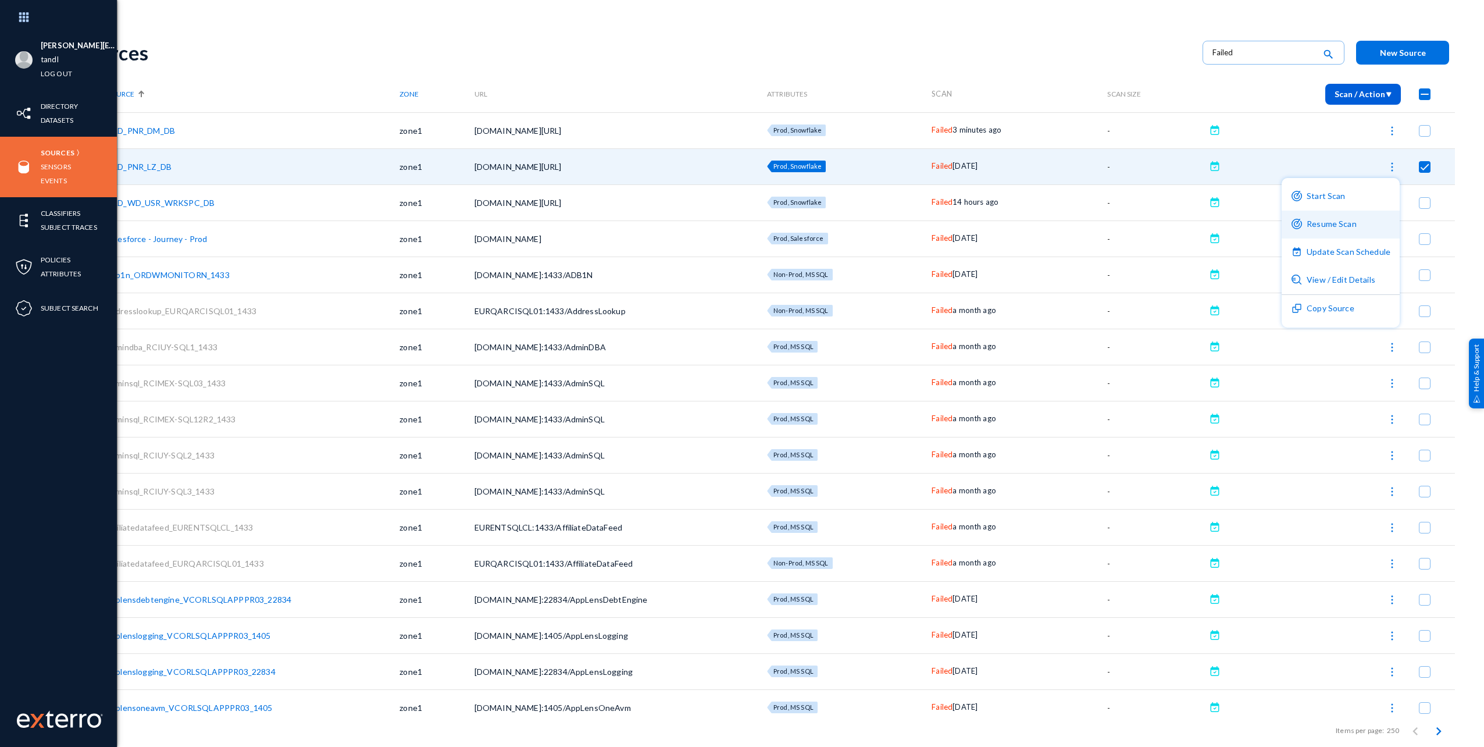
click at [1337, 229] on button "Resume Scan" at bounding box center [1341, 225] width 118 height 28
checkbox input "false"
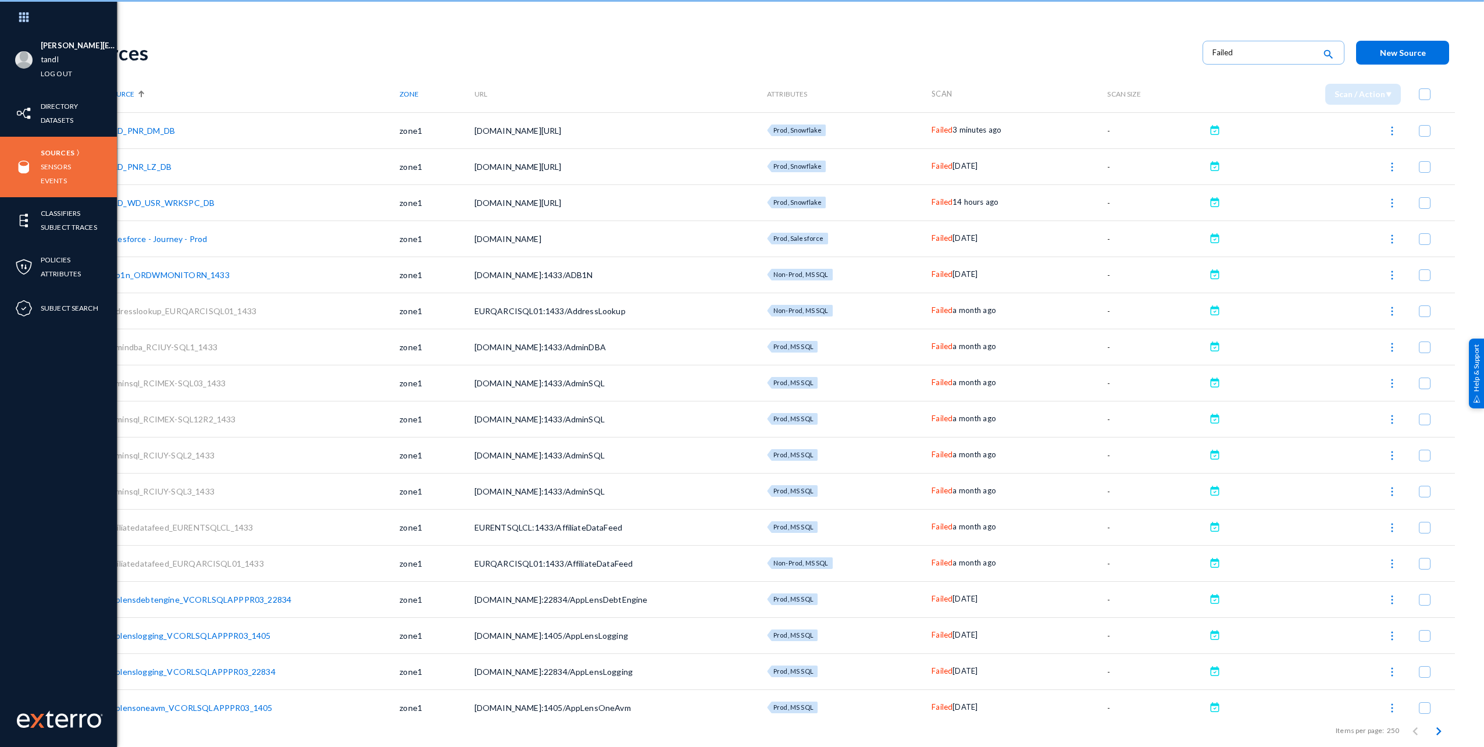
click at [1388, 205] on img at bounding box center [1393, 203] width 12 height 12
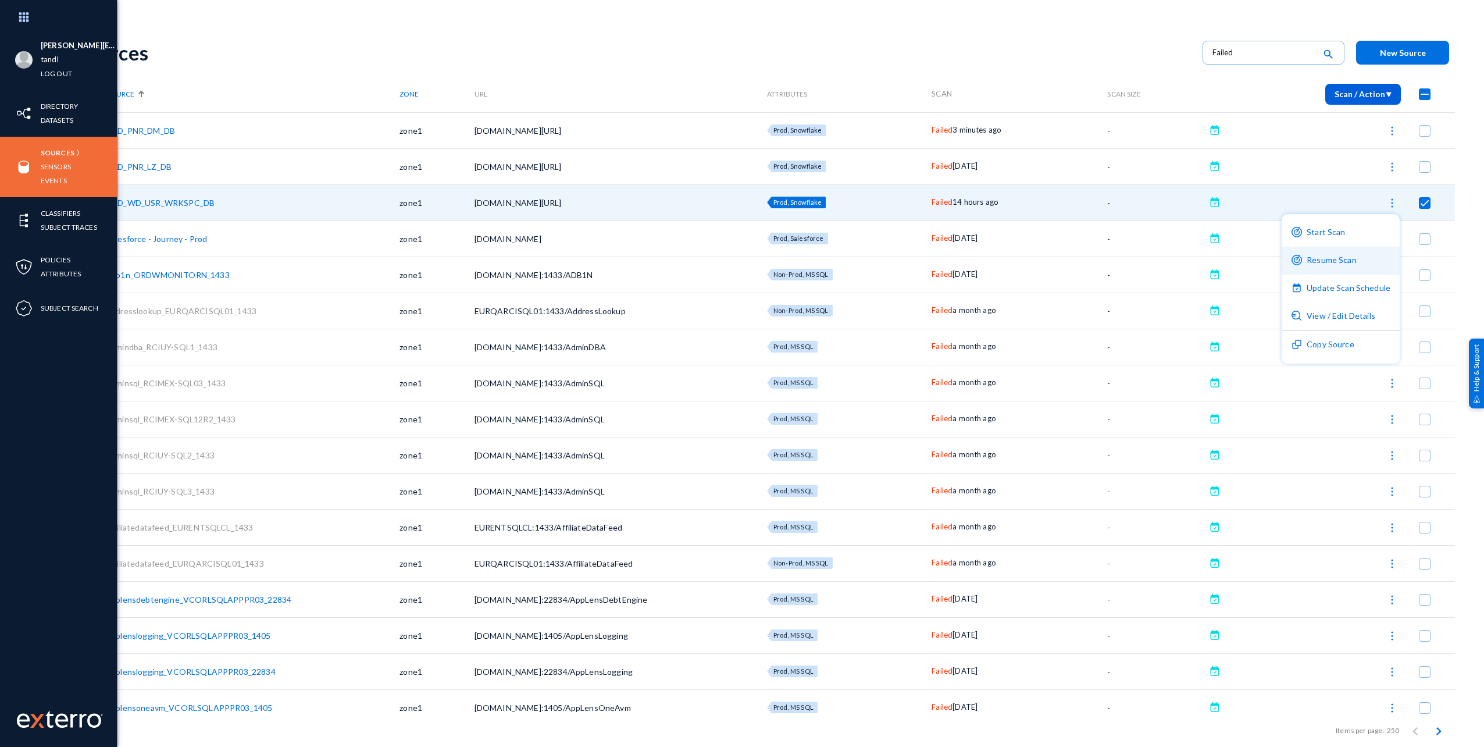
click at [1330, 258] on button "Resume Scan" at bounding box center [1341, 261] width 118 height 28
checkbox input "false"
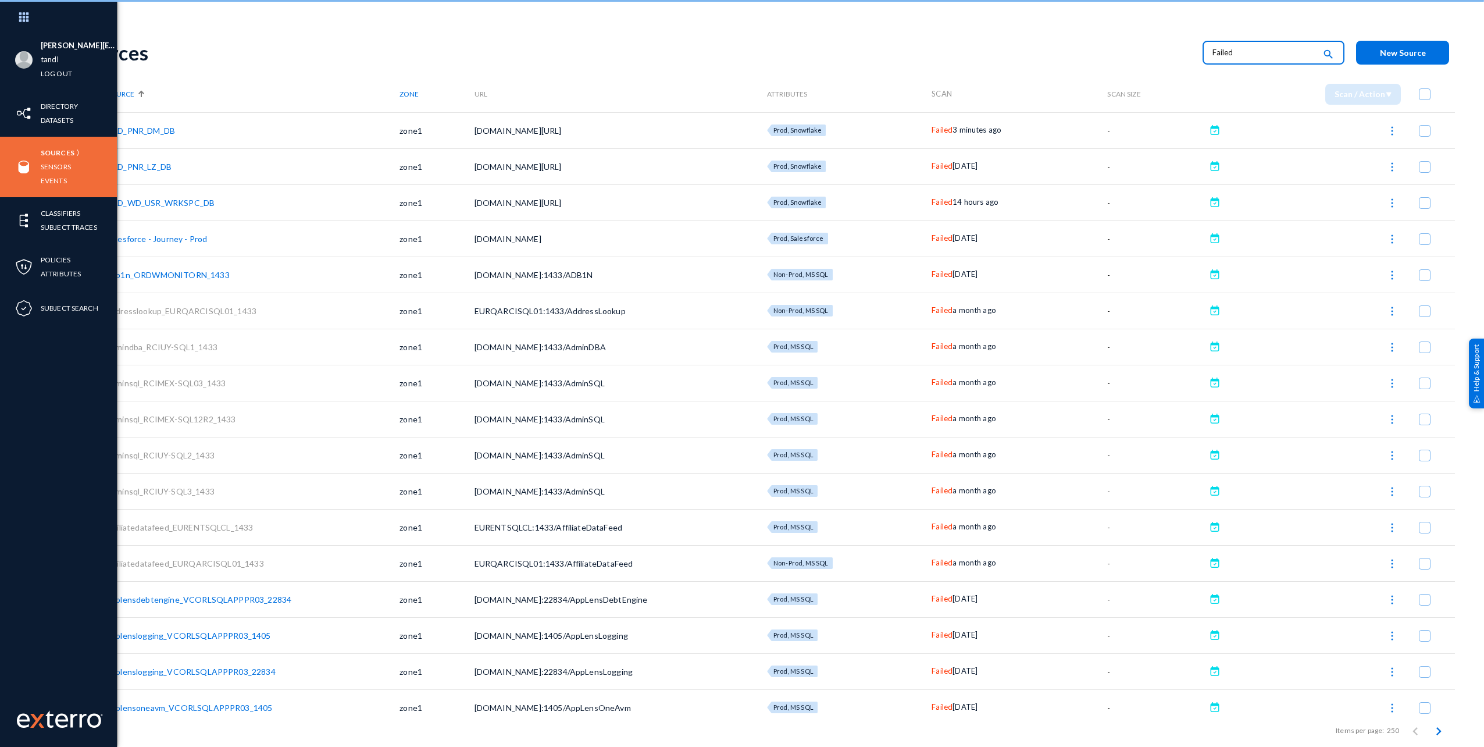
click at [1251, 50] on input "Failed" at bounding box center [1264, 52] width 102 height 17
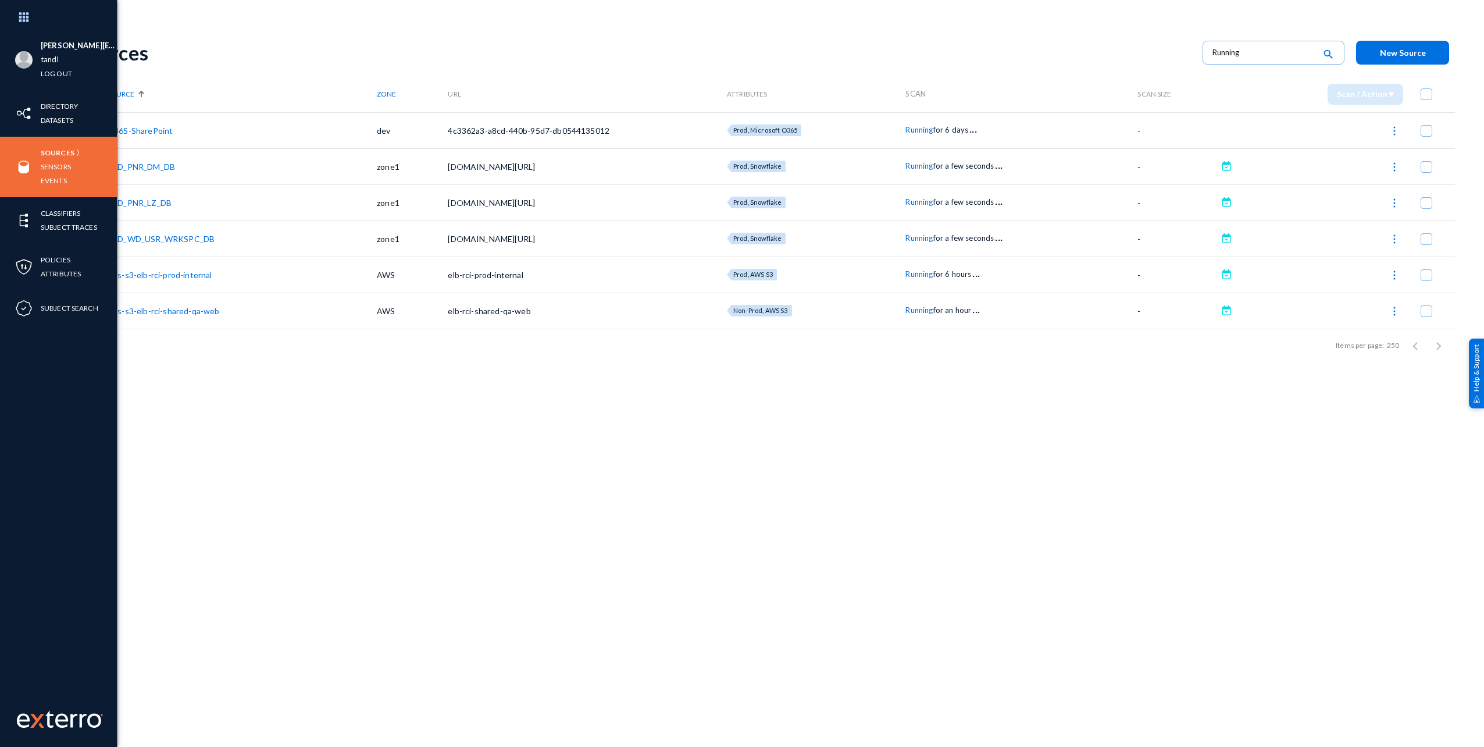
click at [914, 166] on span "Running" at bounding box center [919, 165] width 27 height 9
click at [910, 196] on div at bounding box center [742, 373] width 1484 height 747
click at [910, 202] on span "Running" at bounding box center [919, 201] width 27 height 9
click at [909, 243] on div at bounding box center [742, 373] width 1484 height 747
click at [911, 239] on span "Running" at bounding box center [919, 237] width 27 height 9
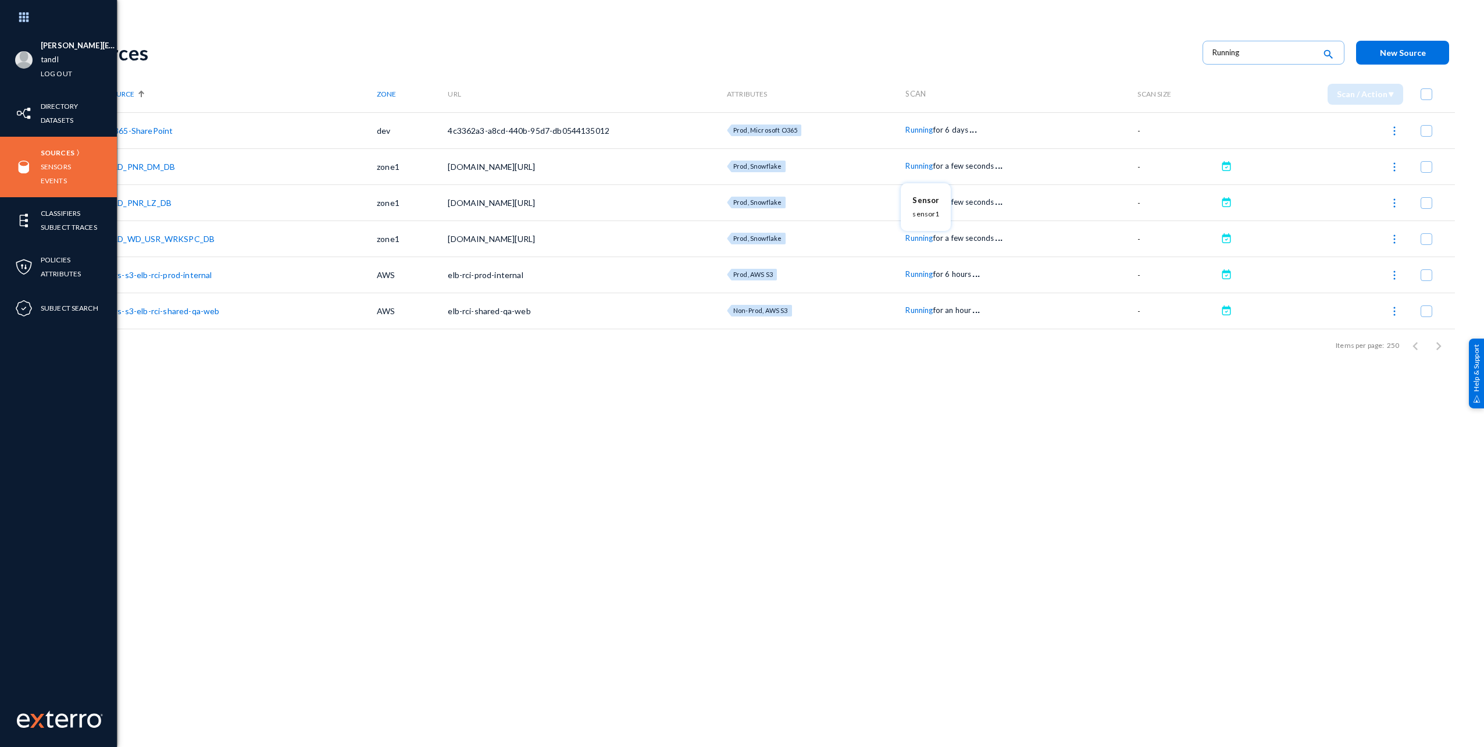
click at [920, 446] on div at bounding box center [742, 373] width 1484 height 747
click at [881, 424] on div "Sources Running search New Source Source Zone URL Attributes Scan Scan Size Sca…" at bounding box center [766, 388] width 1379 height 718
click at [1324, 57] on mat-icon "search" at bounding box center [1329, 55] width 14 height 16
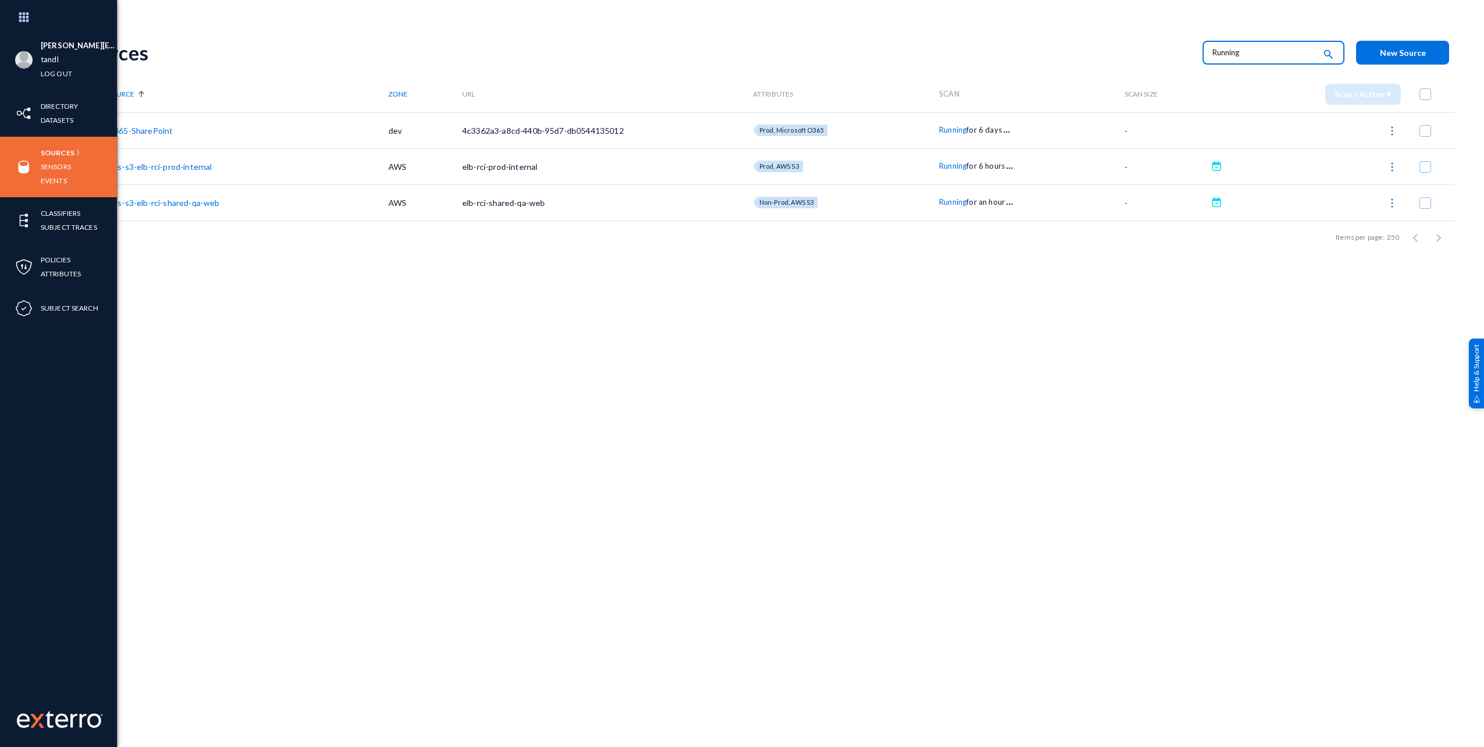
click at [1246, 56] on input "Running" at bounding box center [1264, 52] width 102 height 17
type input "Failed"
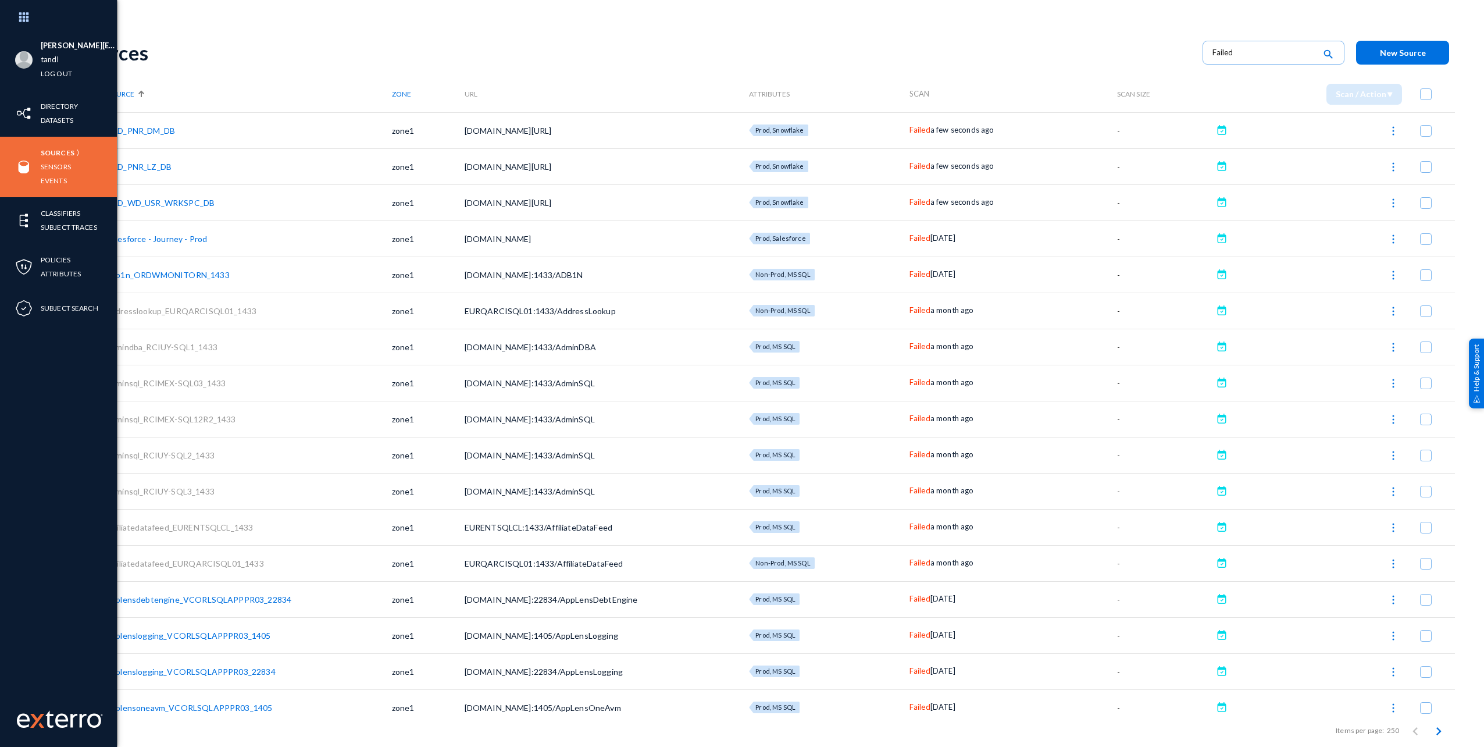
click at [928, 204] on span "Failed" at bounding box center [920, 201] width 21 height 9
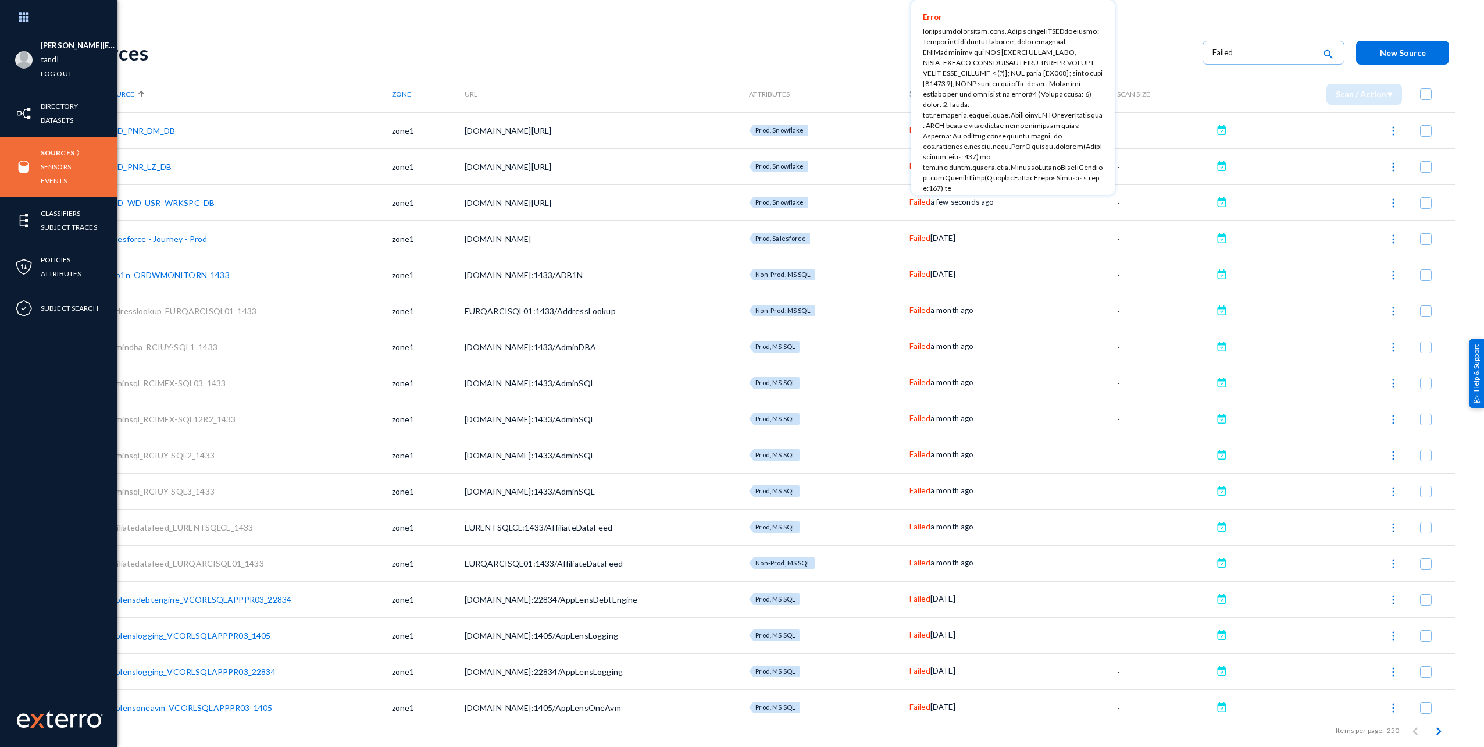
click at [810, 43] on div at bounding box center [742, 373] width 1484 height 747
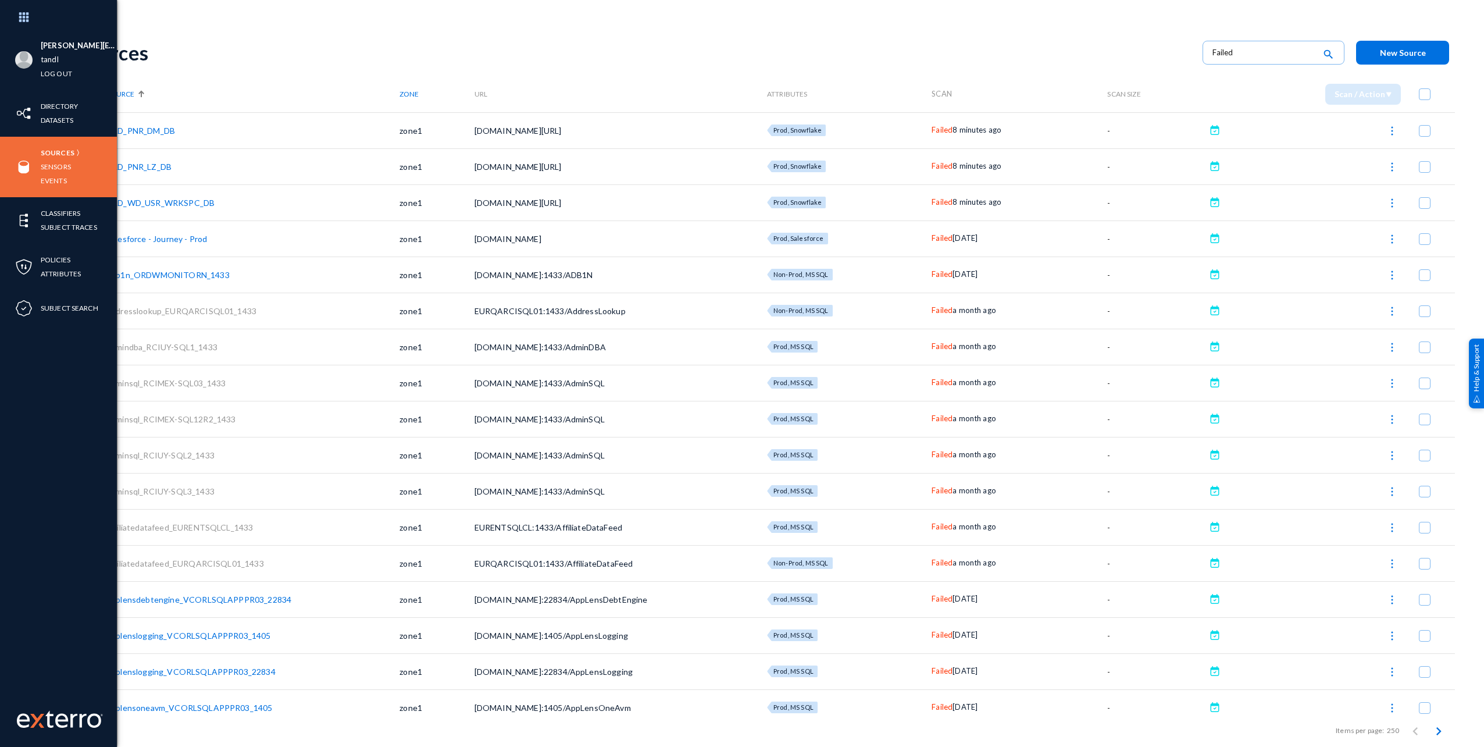
click at [575, 60] on div "Sources" at bounding box center [634, 53] width 1114 height 24
click at [58, 116] on link "Datasets" at bounding box center [57, 119] width 33 height 13
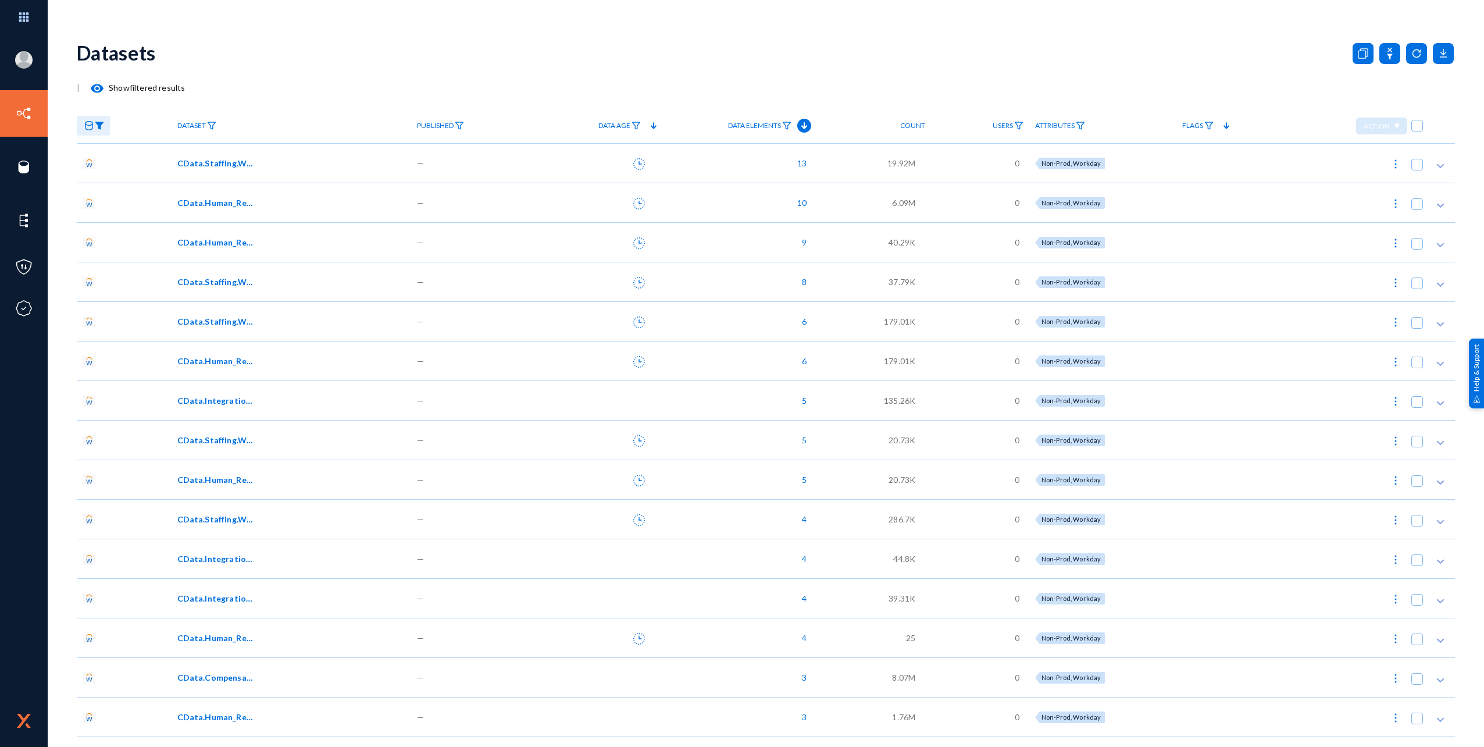
click at [225, 164] on span "CData.Staffing.Workers" at bounding box center [216, 163] width 79 height 12
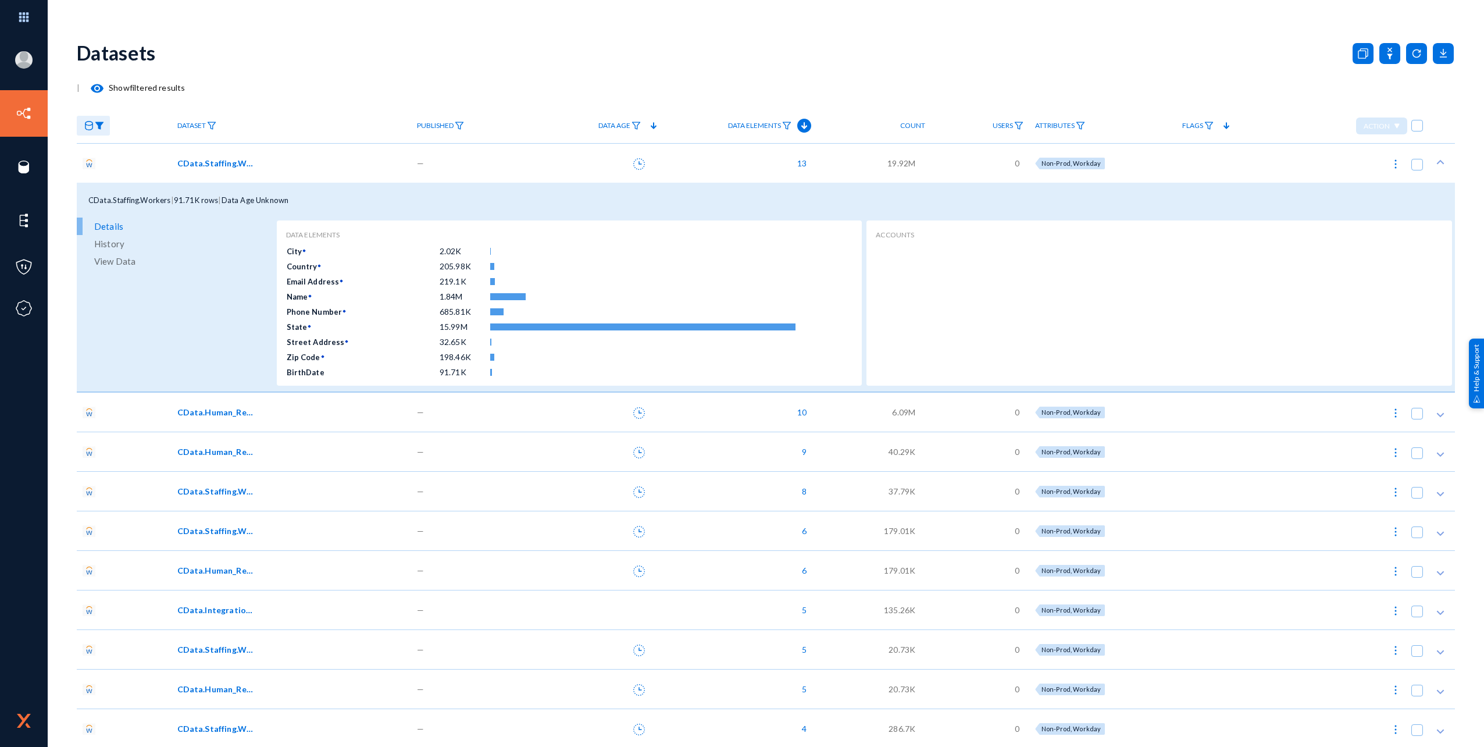
click at [113, 259] on span "View Data" at bounding box center [114, 260] width 41 height 17
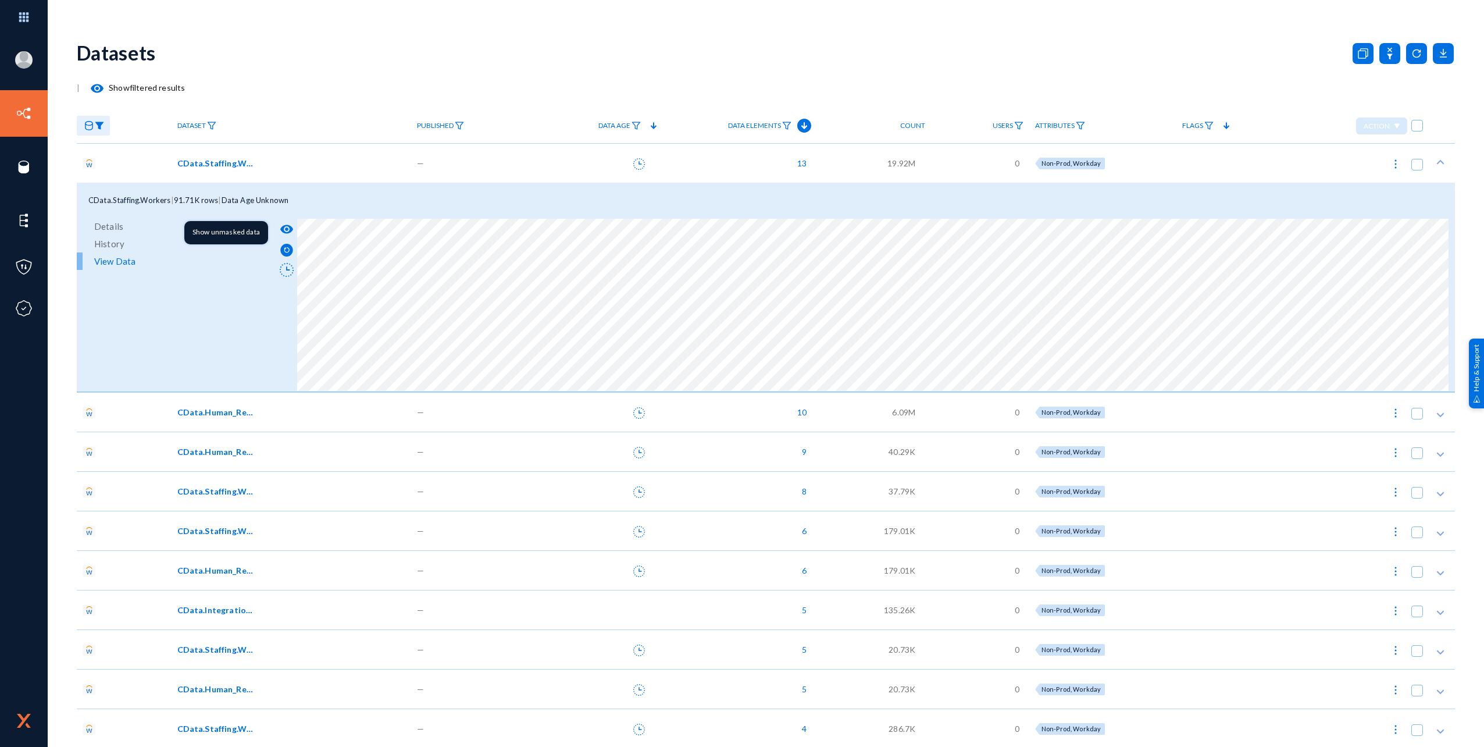
click at [289, 229] on mat-icon "visibility" at bounding box center [287, 229] width 14 height 14
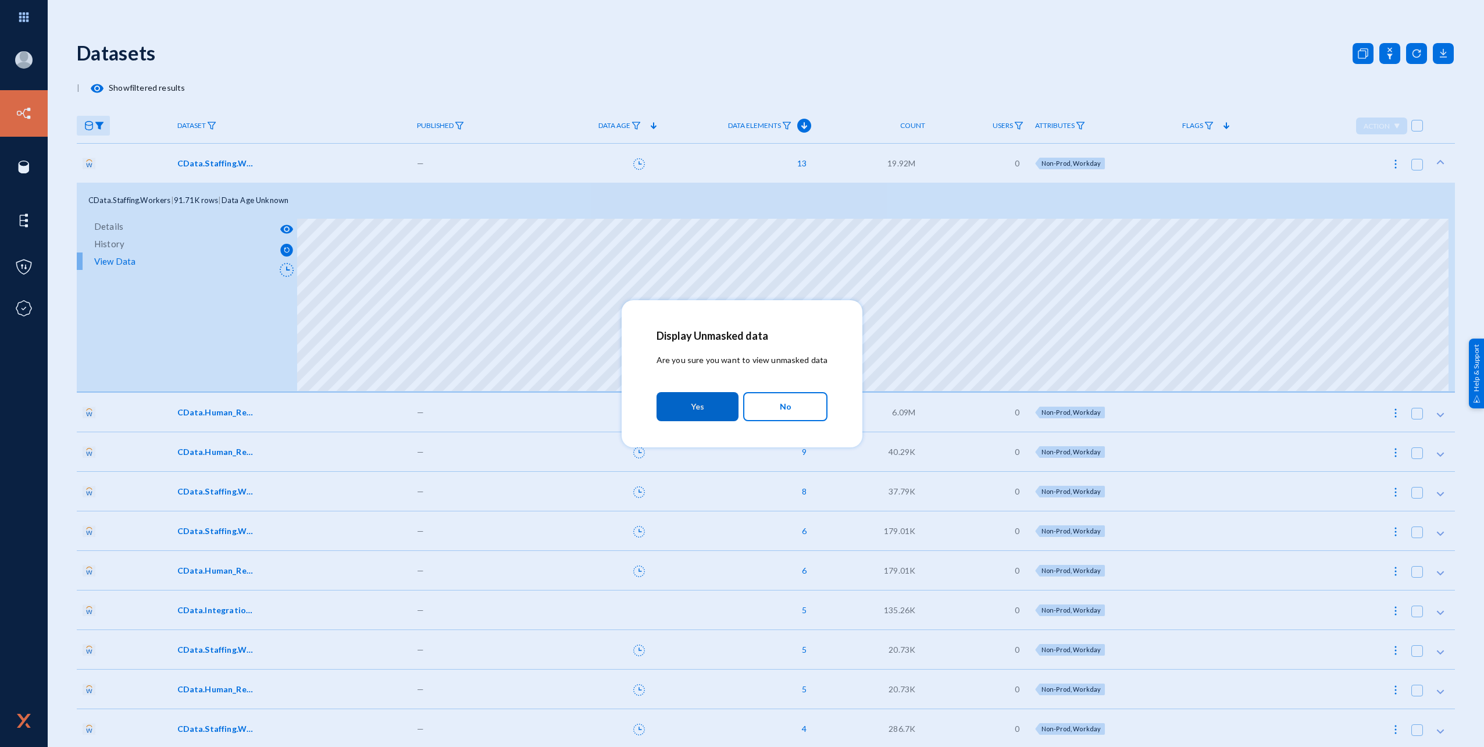
click at [778, 415] on button "No" at bounding box center [785, 406] width 84 height 29
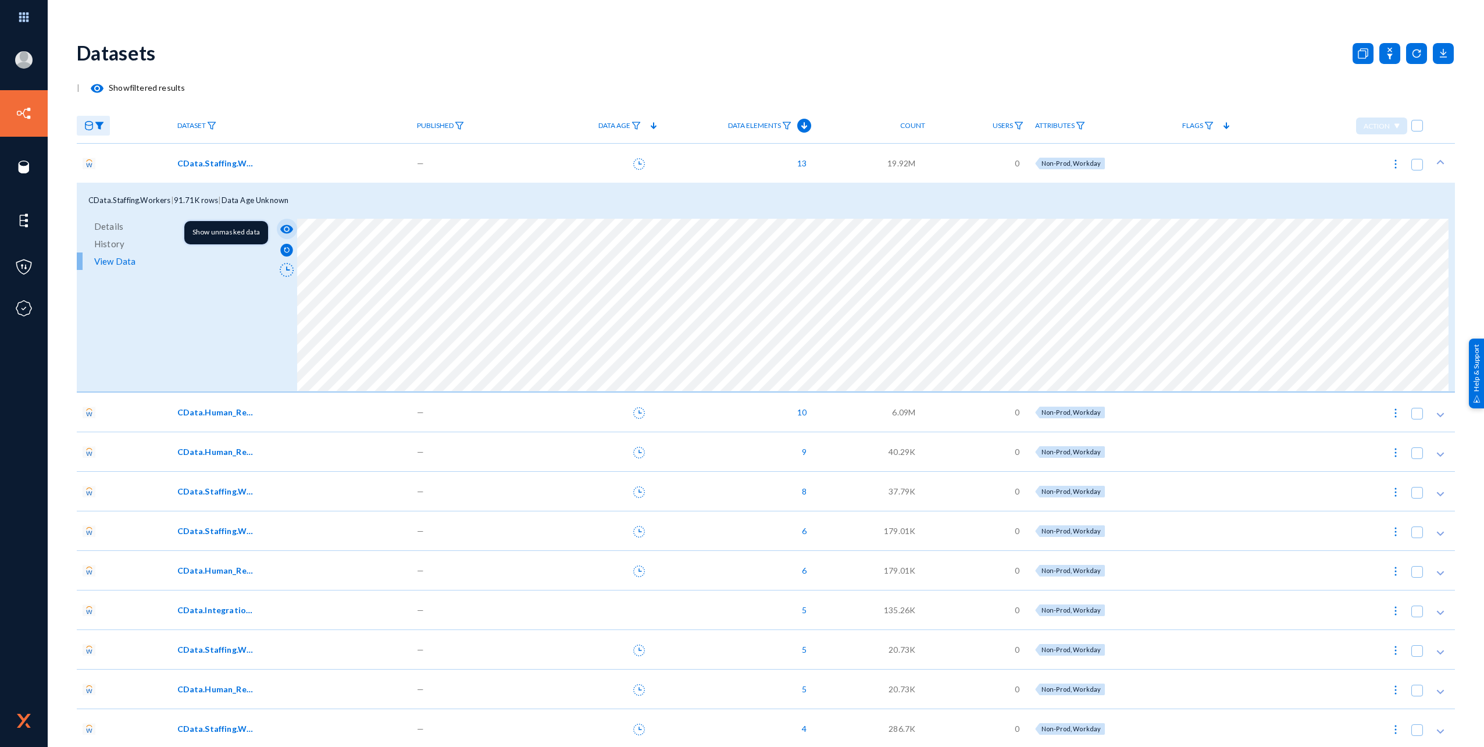
click at [287, 226] on mat-icon "visibility" at bounding box center [287, 229] width 14 height 14
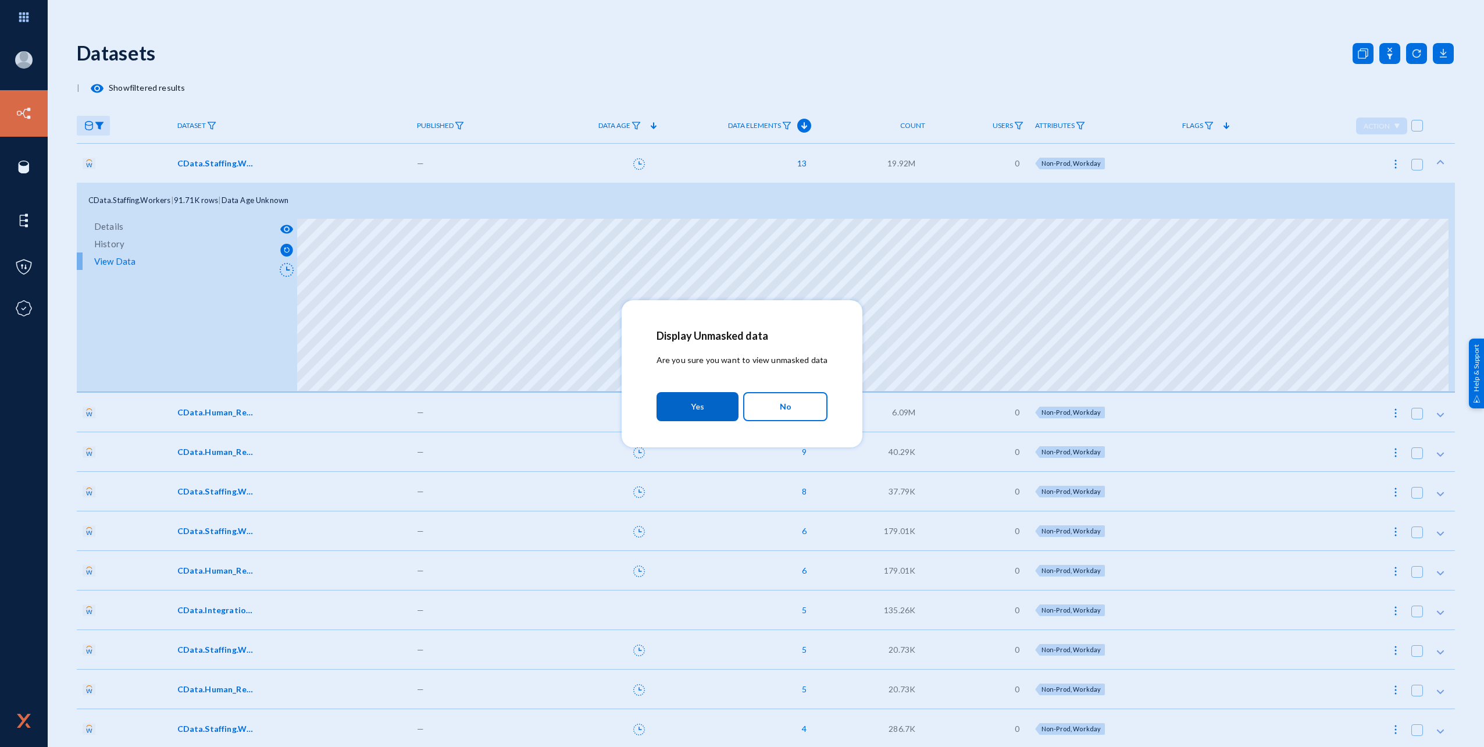
click at [230, 279] on div at bounding box center [742, 373] width 1484 height 747
click at [784, 403] on span "No" at bounding box center [786, 407] width 12 height 20
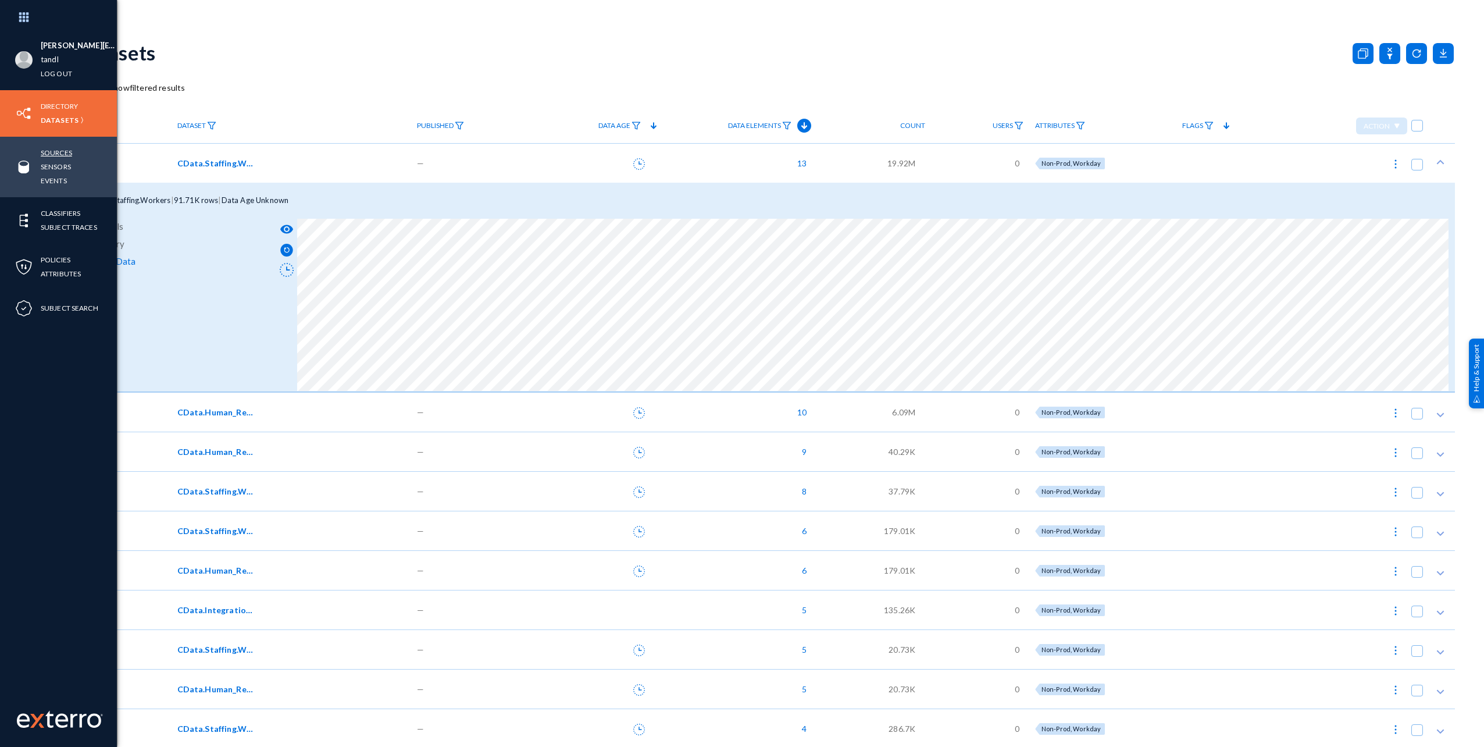
click at [62, 150] on link "Sources" at bounding box center [56, 152] width 31 height 13
